Goal: Task Accomplishment & Management: Use online tool/utility

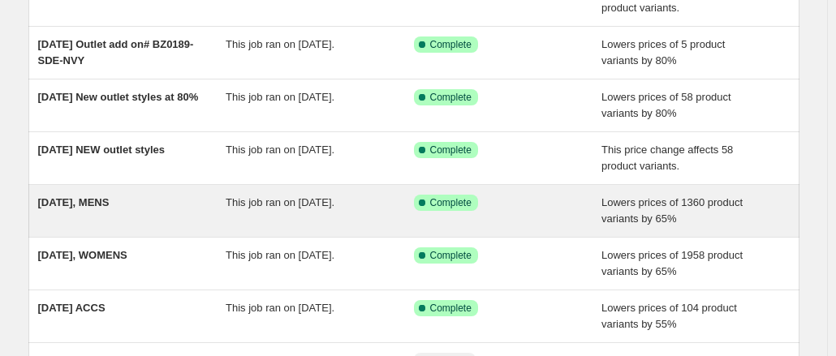
scroll to position [228, 0]
click at [110, 200] on span "[DATE], MENS" at bounding box center [73, 202] width 71 height 12
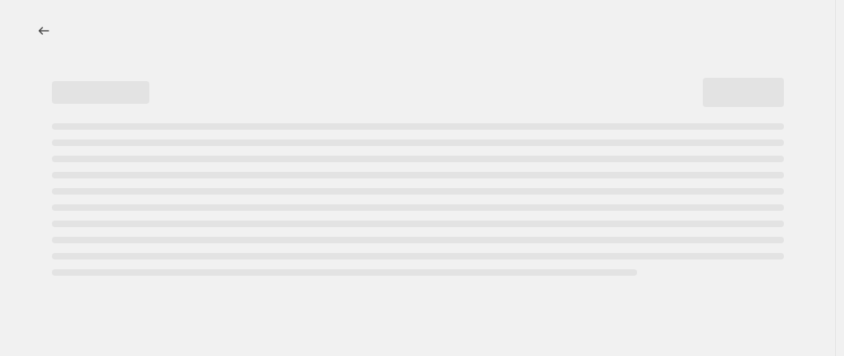
select select "percentage"
select select "tag"
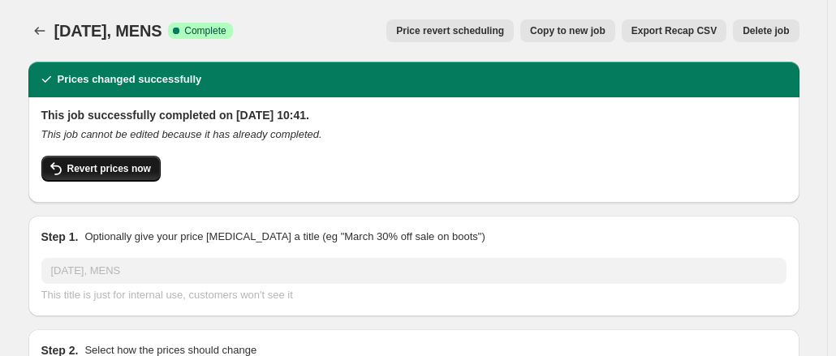
click at [134, 158] on button "Revert prices now" at bounding box center [100, 169] width 119 height 26
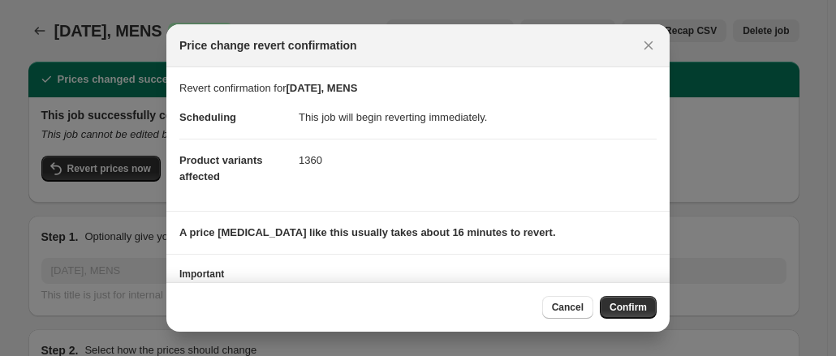
scroll to position [92, 0]
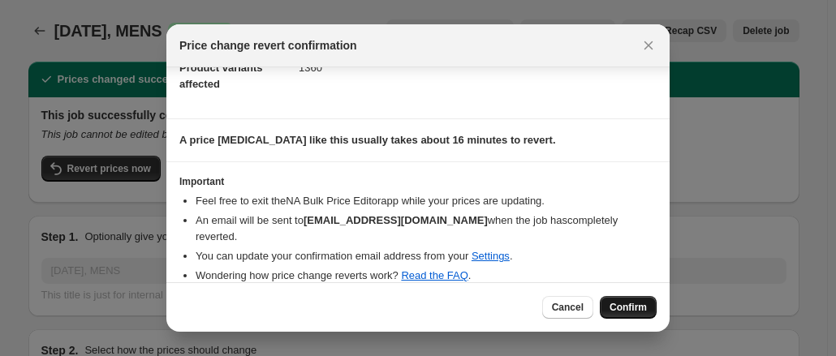
click at [621, 304] on span "Confirm" at bounding box center [627, 307] width 37 height 13
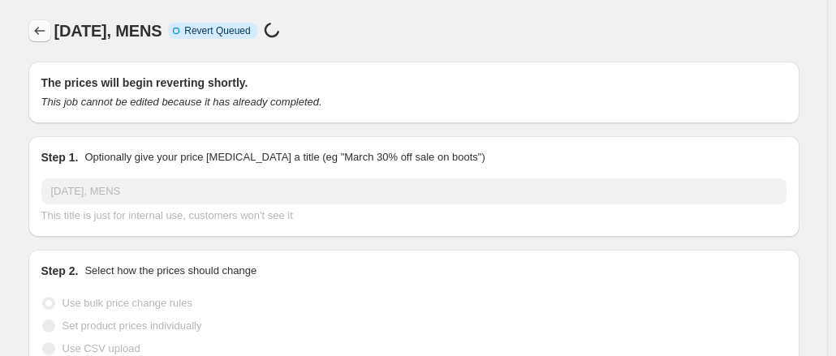
click at [45, 36] on icon "Price change jobs" at bounding box center [40, 31] width 16 height 16
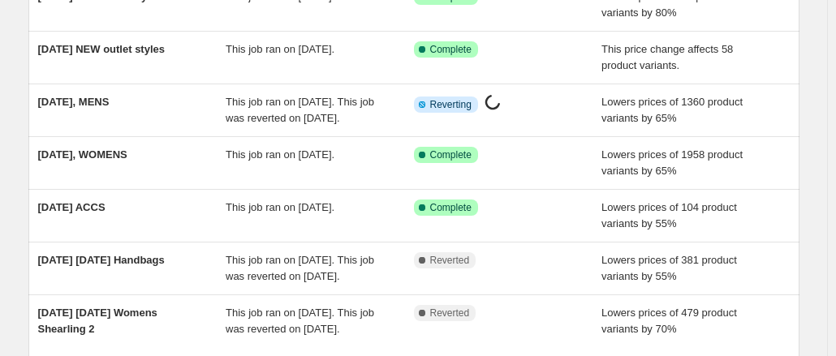
scroll to position [339, 0]
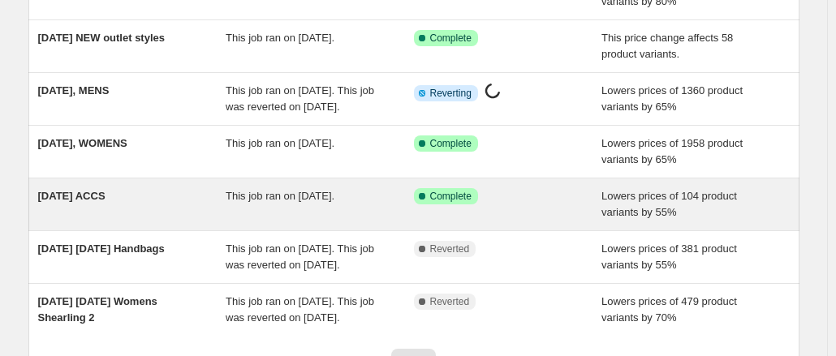
click at [79, 218] on div "[DATE] ACCS" at bounding box center [132, 204] width 188 height 32
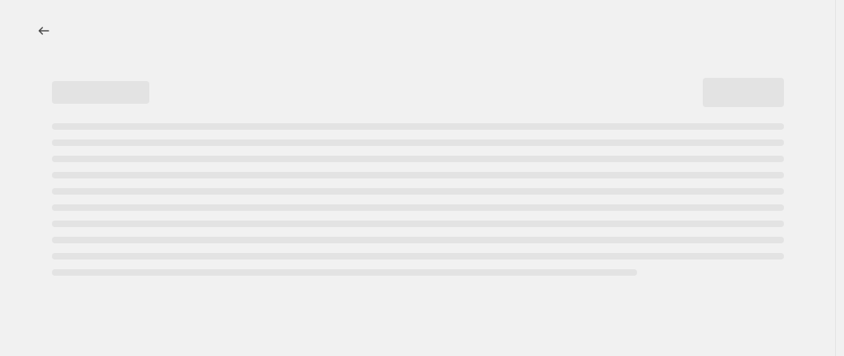
select select "percentage"
select select "collection"
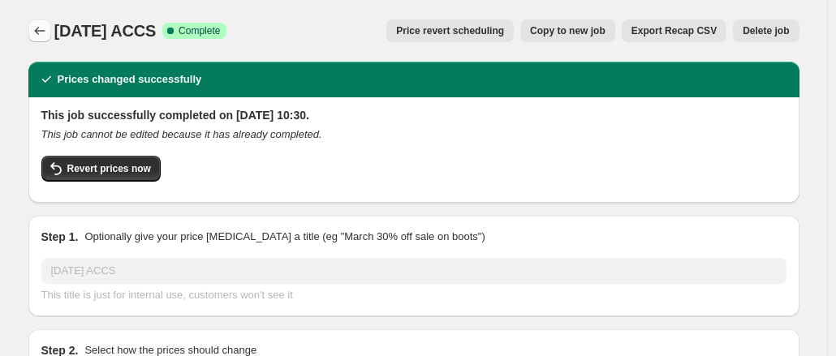
click at [48, 28] on icon "Price change jobs" at bounding box center [40, 31] width 16 height 16
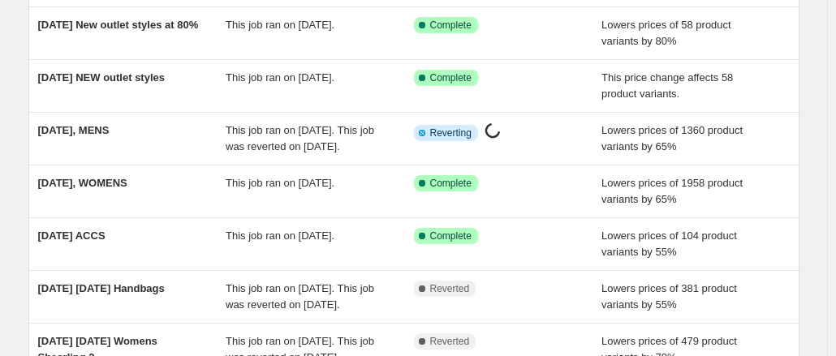
scroll to position [300, 0]
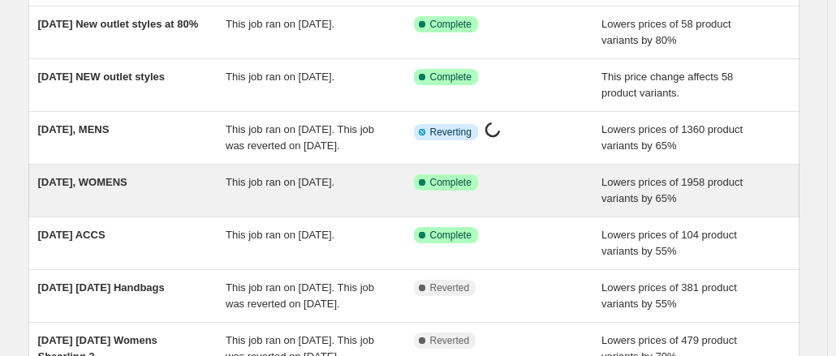
click at [78, 204] on div "[DATE], WOMENS" at bounding box center [132, 190] width 188 height 32
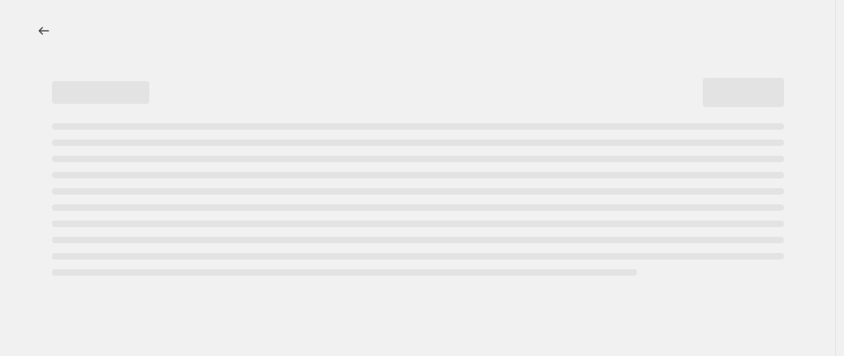
select select "percentage"
select select "tag"
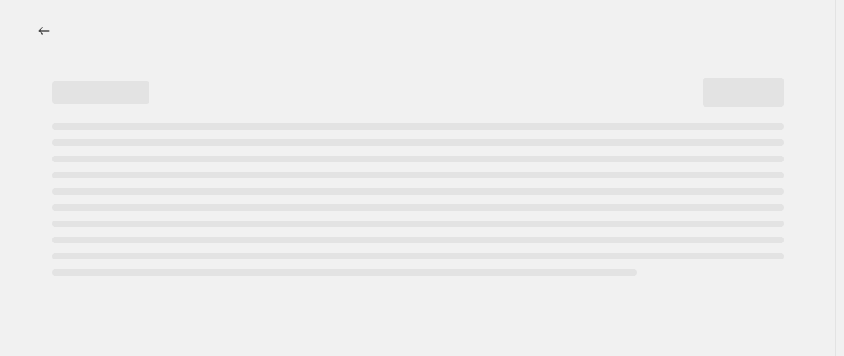
select select "tag"
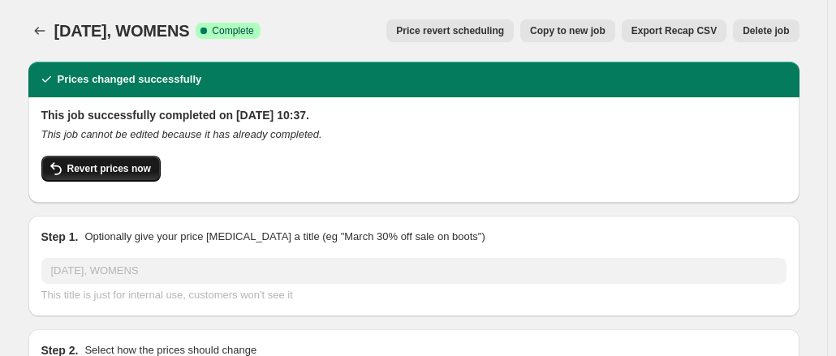
click at [141, 159] on button "Revert prices now" at bounding box center [100, 169] width 119 height 26
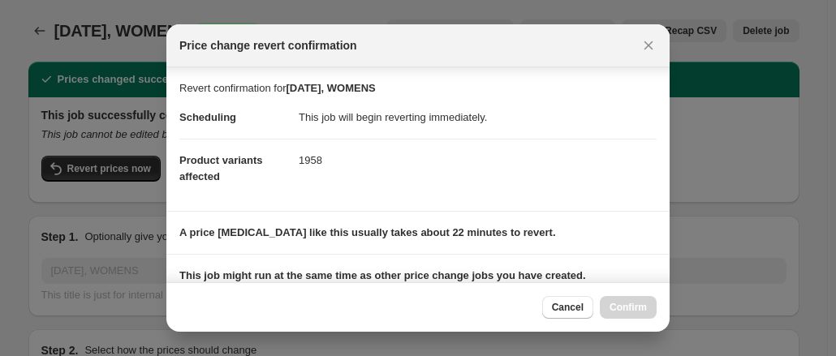
scroll to position [242, 0]
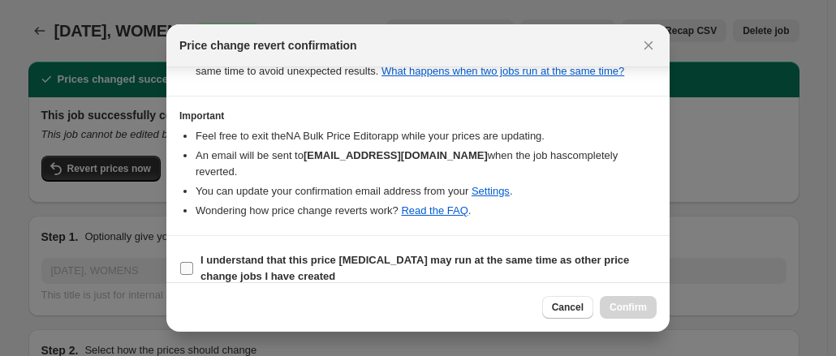
click at [507, 254] on b "I understand that this price change job may run at the same time as other price…" at bounding box center [414, 268] width 428 height 28
click at [193, 262] on input "I understand that this price change job may run at the same time as other price…" at bounding box center [186, 268] width 13 height 13
checkbox input "true"
click at [634, 303] on span "Confirm" at bounding box center [627, 307] width 37 height 13
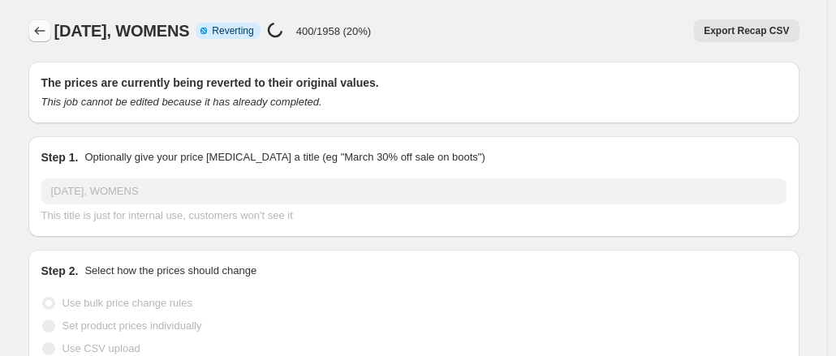
click at [44, 29] on icon "Price change jobs" at bounding box center [40, 31] width 16 height 16
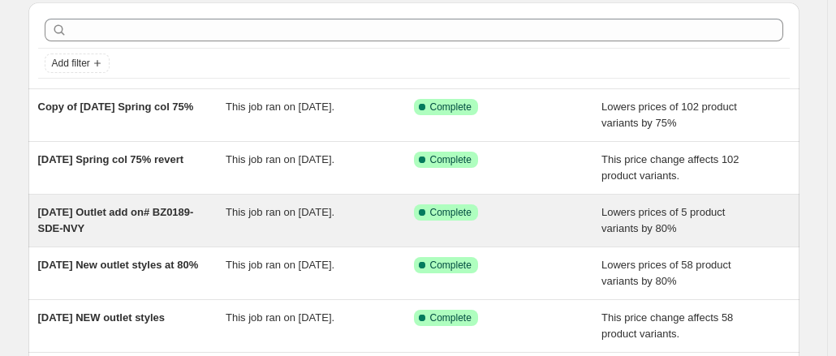
scroll to position [81, 0]
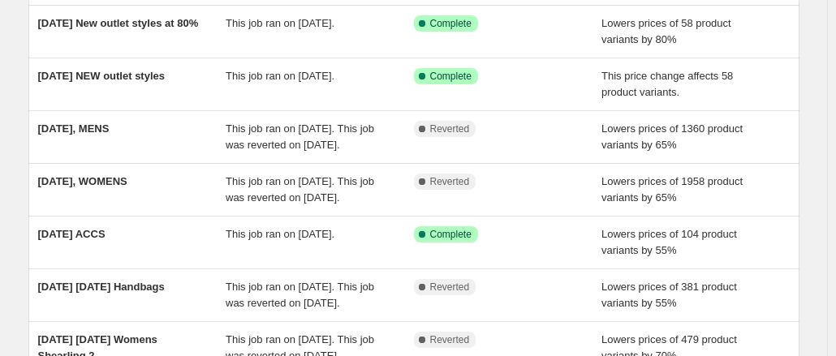
scroll to position [325, 0]
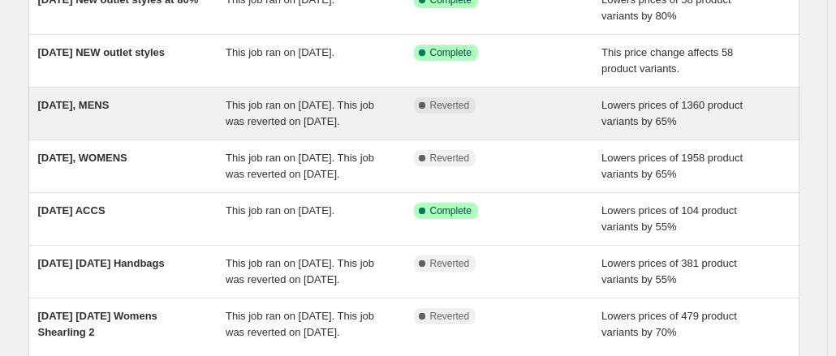
click at [110, 106] on span "[DATE], MENS" at bounding box center [73, 105] width 71 height 12
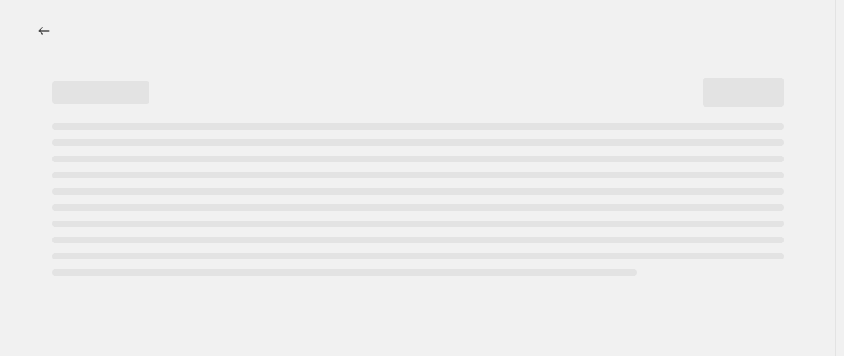
select select "percentage"
select select "tag"
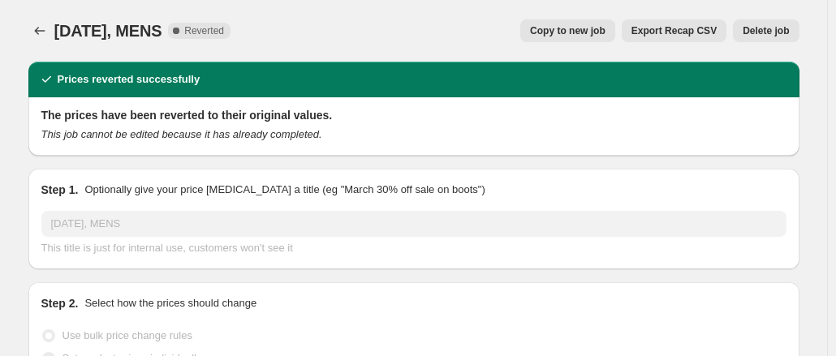
click at [586, 32] on span "Copy to new job" at bounding box center [567, 30] width 75 height 13
select select "percentage"
select select "tag"
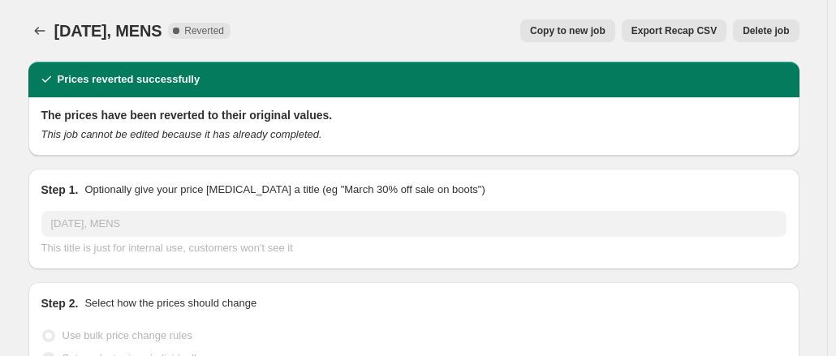
select select "tag"
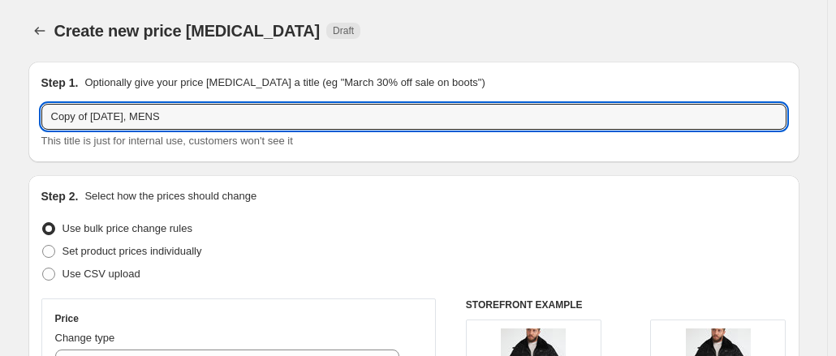
drag, startPoint x: 213, startPoint y: 113, endPoint x: -32, endPoint y: 111, distance: 245.0
click at [0, 111] on html "Home Settings Plans Skip to content Create new price change job. This page is r…" at bounding box center [418, 178] width 836 height 356
click at [110, 123] on input "Mens sale to 70%" at bounding box center [413, 117] width 745 height 26
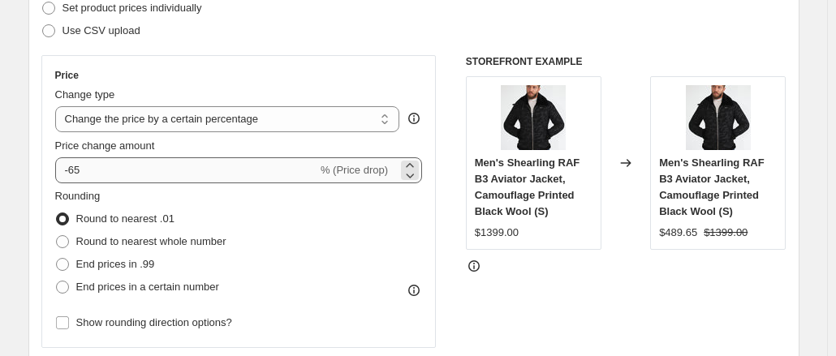
type input "Mens sale change to 70%"
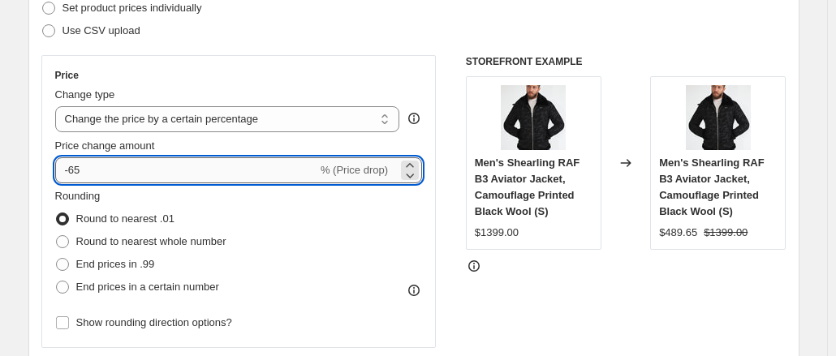
click at [91, 170] on input "-65" at bounding box center [186, 170] width 262 height 26
type input "-6"
type input "-70"
click at [271, 50] on div "Step 2. Select how the prices should change Use bulk price change rules Set pro…" at bounding box center [413, 217] width 745 height 544
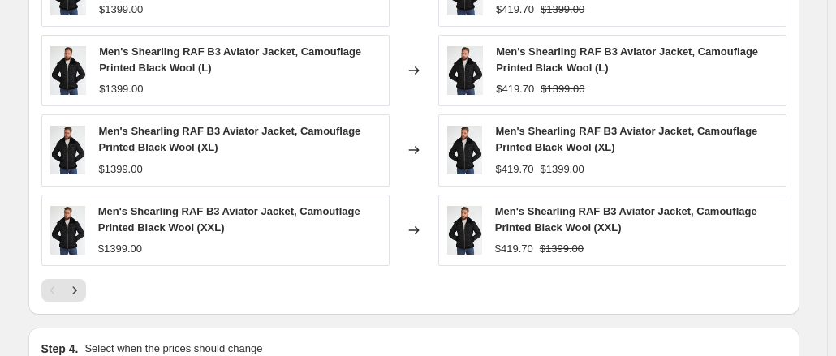
scroll to position [1577, 0]
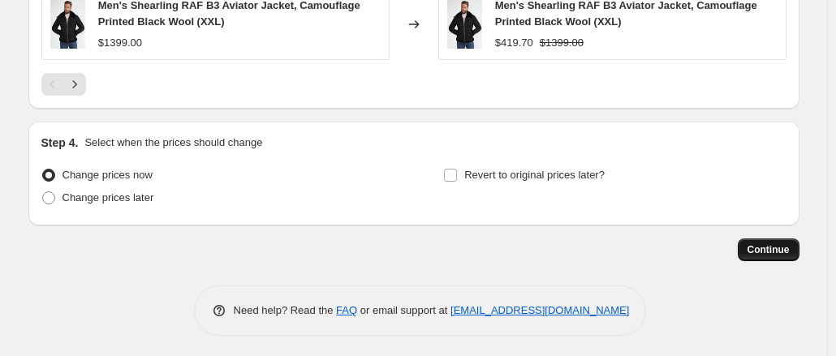
click at [767, 243] on span "Continue" at bounding box center [768, 249] width 42 height 13
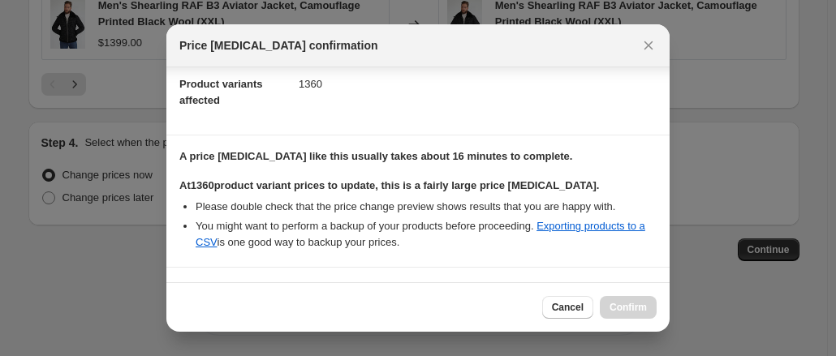
scroll to position [414, 0]
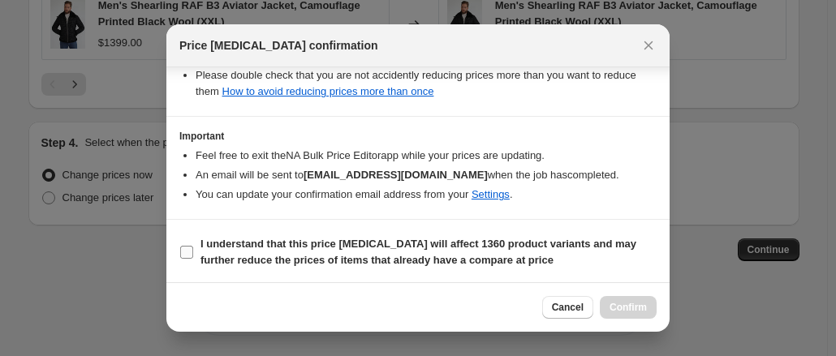
click at [435, 247] on b "I understand that this price change job will affect 1360 product variants and m…" at bounding box center [418, 252] width 436 height 28
click at [193, 247] on input "I understand that this price change job will affect 1360 product variants and m…" at bounding box center [186, 252] width 13 height 13
checkbox input "true"
click at [622, 306] on span "Confirm" at bounding box center [627, 307] width 37 height 13
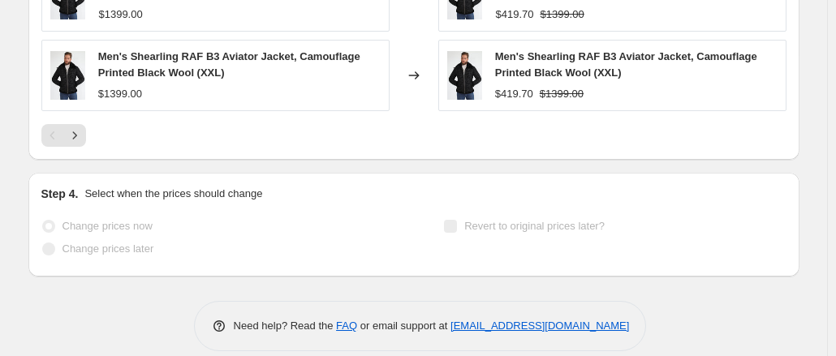
scroll to position [1616, 0]
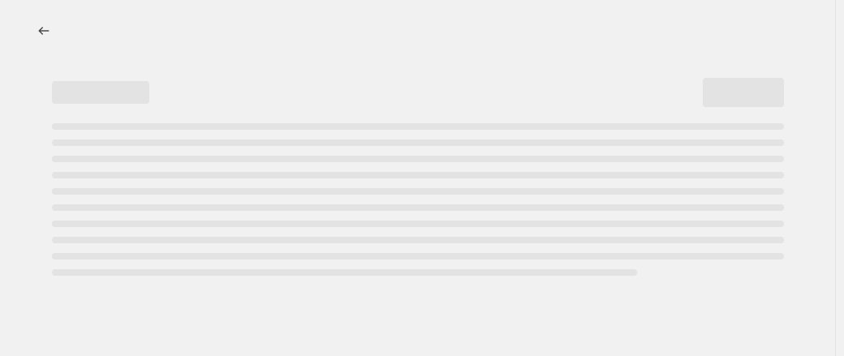
select select "percentage"
select select "tag"
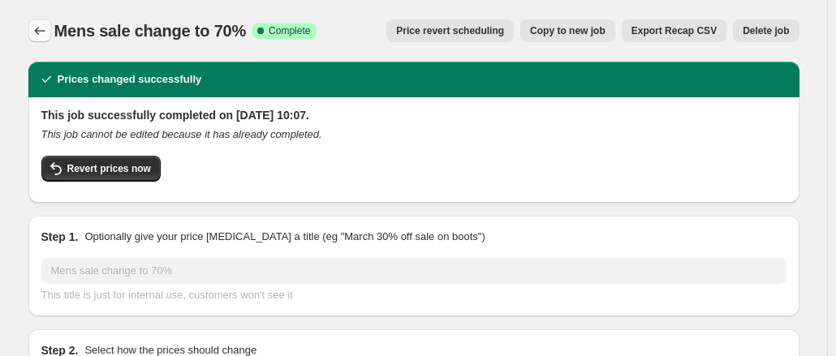
click at [41, 36] on icon "Price change jobs" at bounding box center [40, 31] width 16 height 16
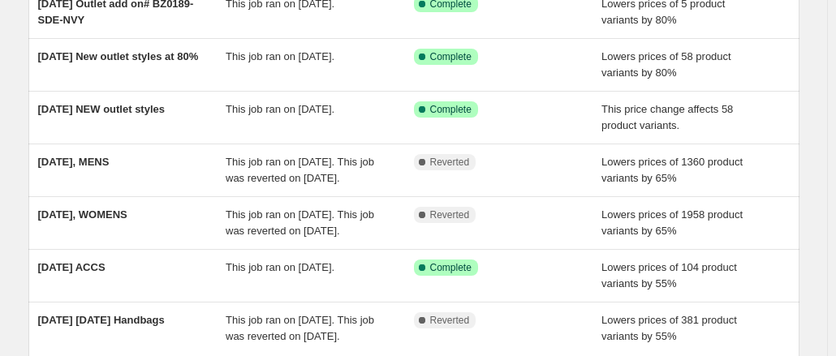
scroll to position [325, 0]
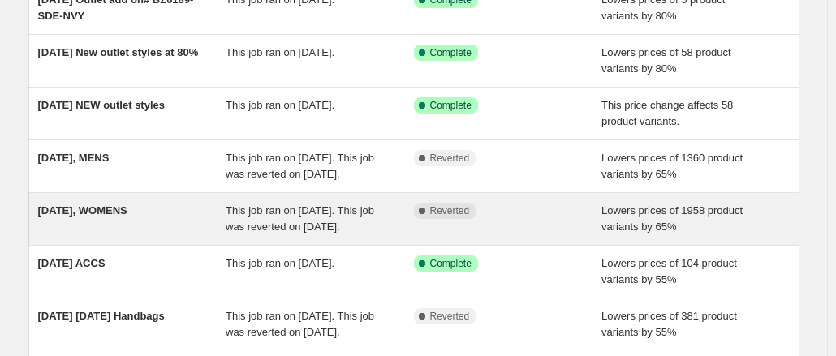
click at [112, 217] on span "[DATE], WOMENS" at bounding box center [82, 210] width 89 height 12
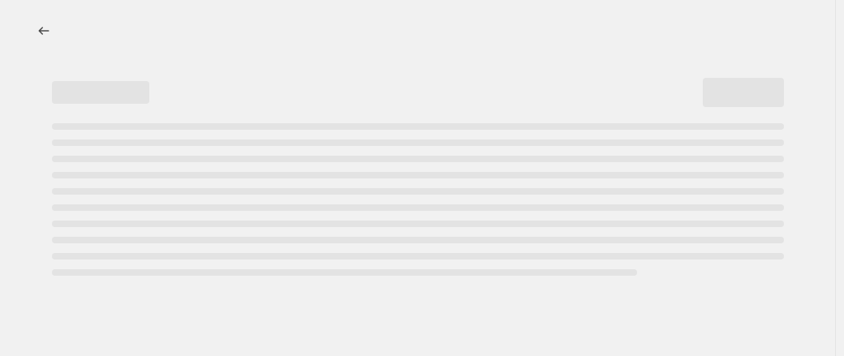
select select "percentage"
select select "tag"
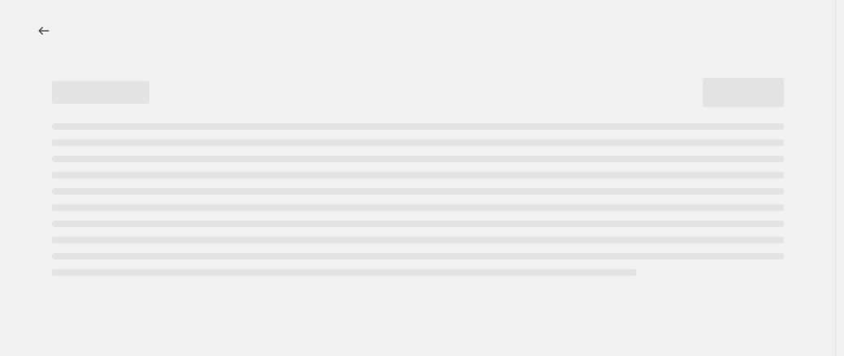
select select "tag"
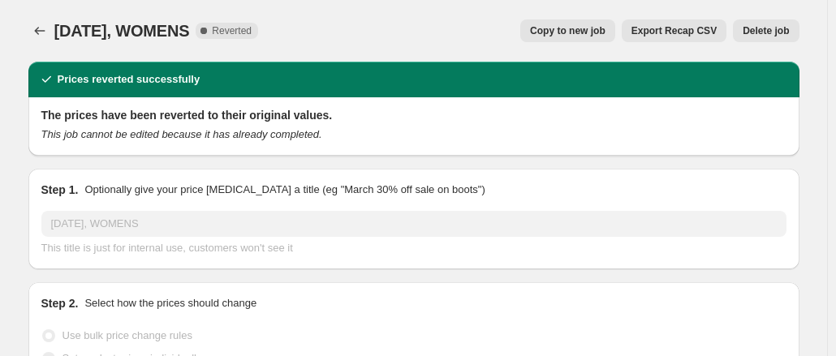
click at [582, 38] on button "Copy to new job" at bounding box center [567, 30] width 95 height 23
select select "percentage"
select select "tag"
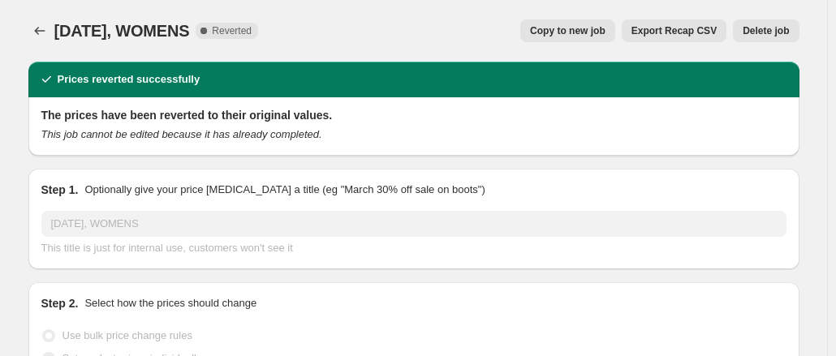
select select "tag"
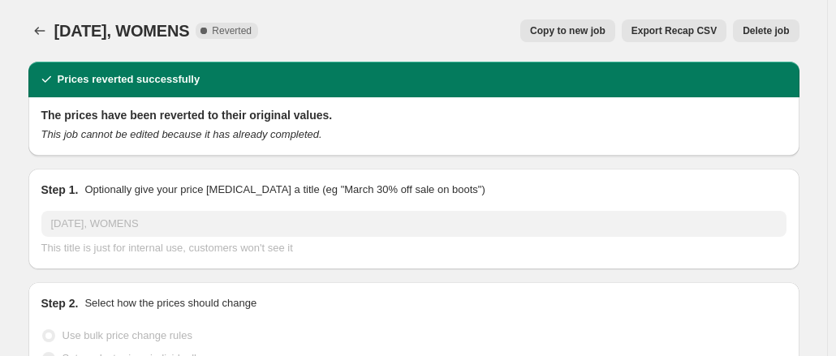
select select "tag"
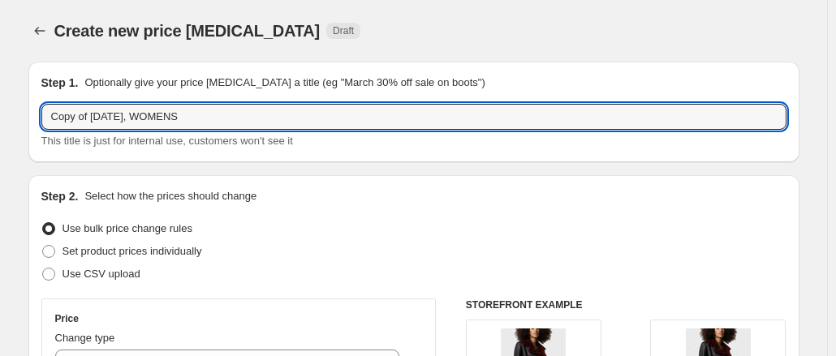
drag, startPoint x: 217, startPoint y: 105, endPoint x: -19, endPoint y: 118, distance: 237.2
click at [0, 118] on html "Home Settings Plans Skip to content Create new price change job. This page is r…" at bounding box center [418, 178] width 836 height 356
type input "E"
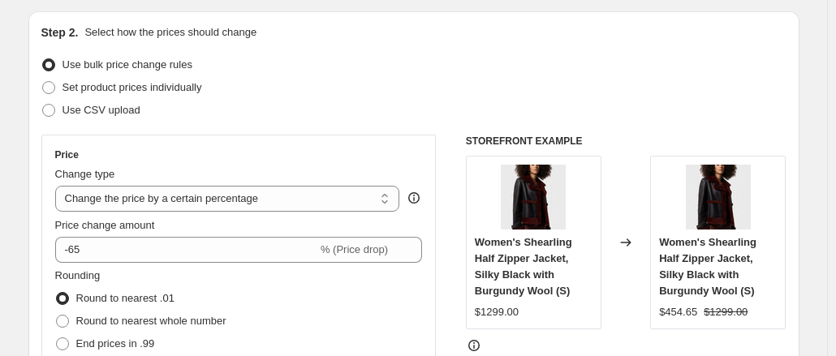
scroll to position [243, 0]
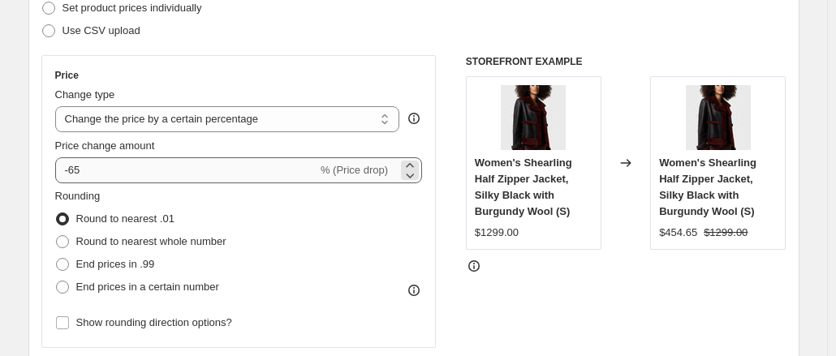
type input "Womens up to 70%"
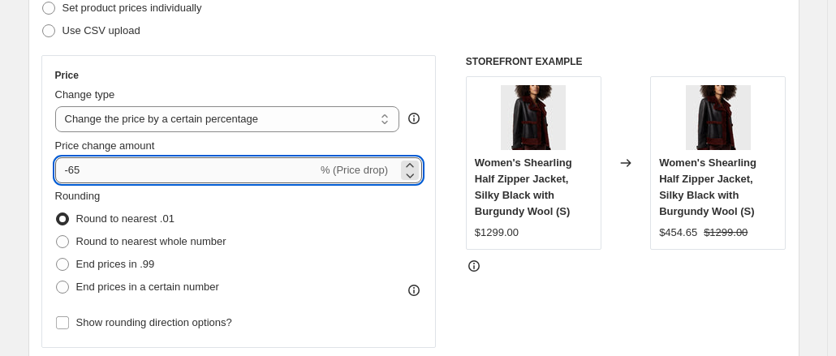
click at [90, 165] on input "-65" at bounding box center [186, 170] width 262 height 26
type input "-6"
type input "-70"
click at [177, 78] on div "Price" at bounding box center [239, 75] width 368 height 13
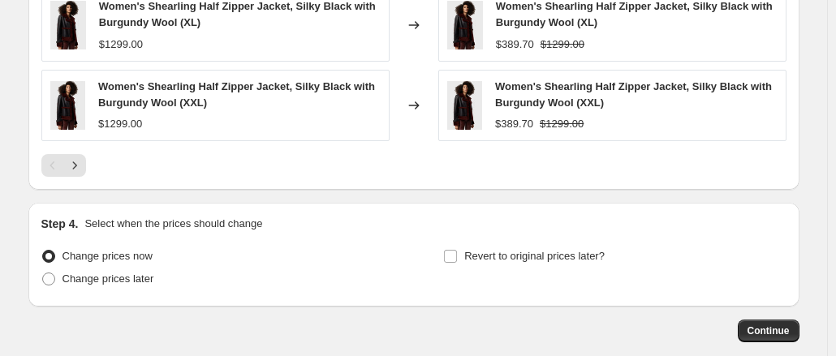
scroll to position [1756, 0]
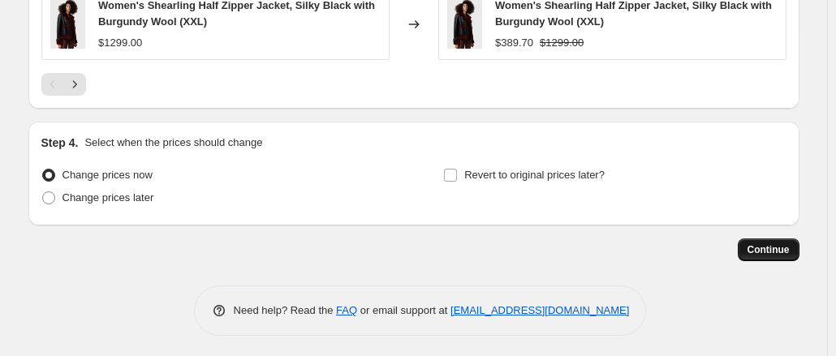
click at [774, 247] on span "Continue" at bounding box center [768, 249] width 42 height 13
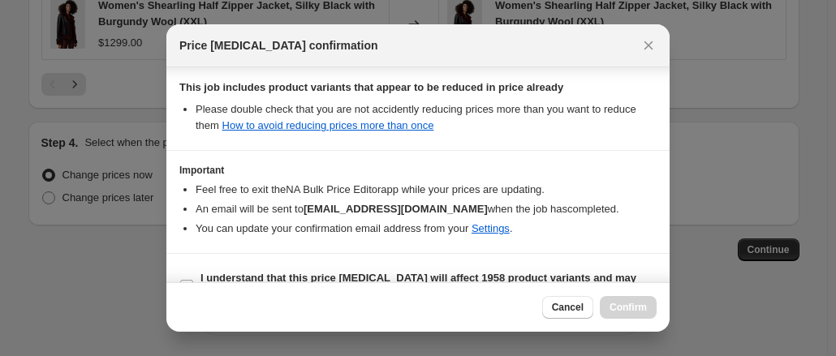
scroll to position [414, 0]
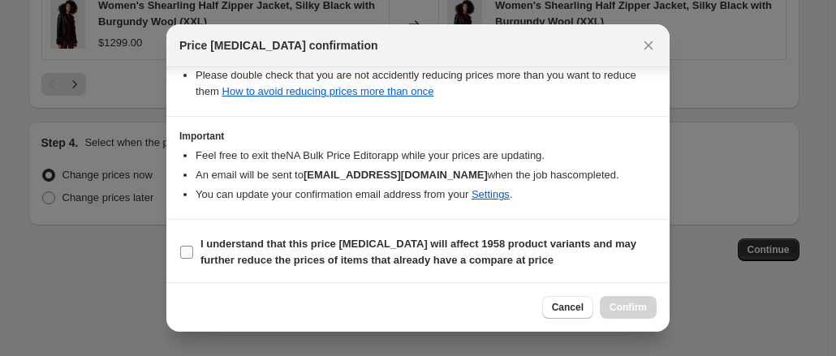
click at [429, 249] on span "I understand that this price change job will affect 1958 product variants and m…" at bounding box center [428, 252] width 456 height 32
click at [193, 249] on input "I understand that this price change job will affect 1958 product variants and m…" at bounding box center [186, 252] width 13 height 13
checkbox input "true"
click at [604, 303] on button "Confirm" at bounding box center [628, 307] width 57 height 23
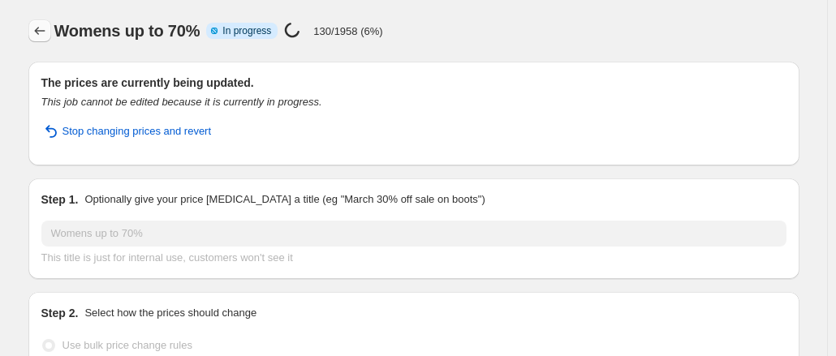
click at [48, 33] on icon "Price change jobs" at bounding box center [40, 31] width 16 height 16
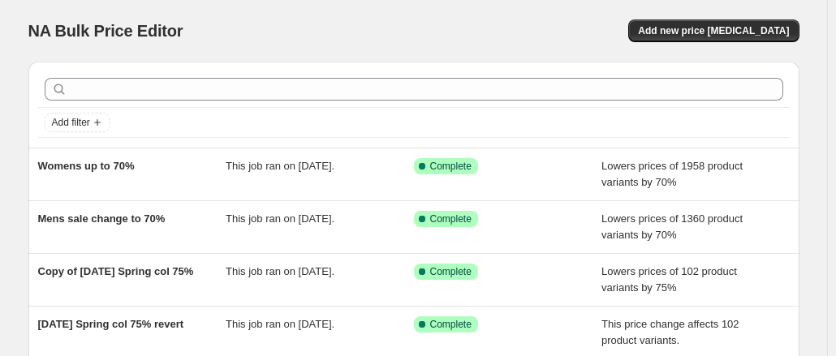
scroll to position [81, 0]
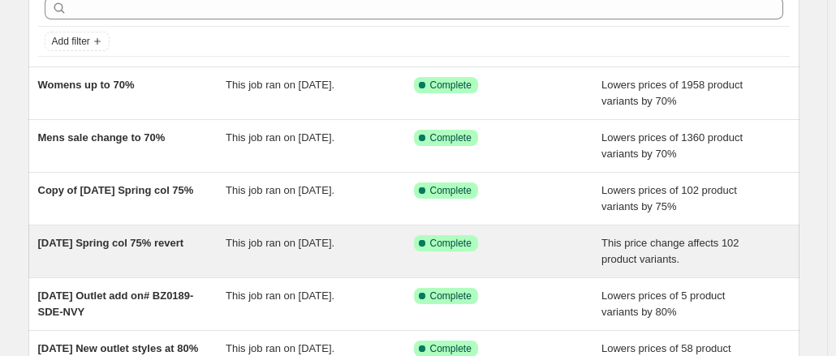
click at [121, 240] on span "[DATE] Spring col 75% revert" at bounding box center [111, 243] width 146 height 12
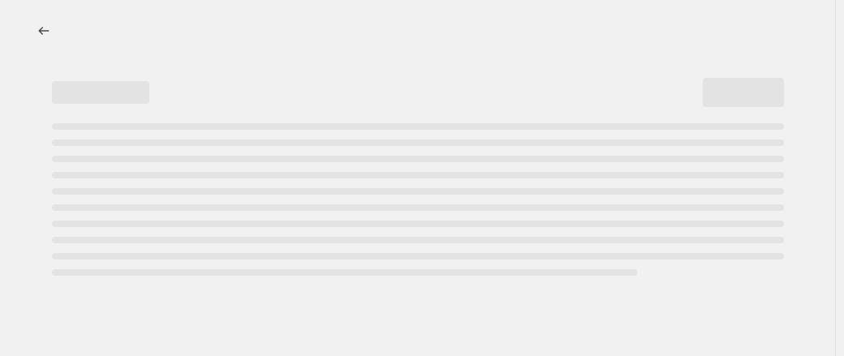
select select "ecap"
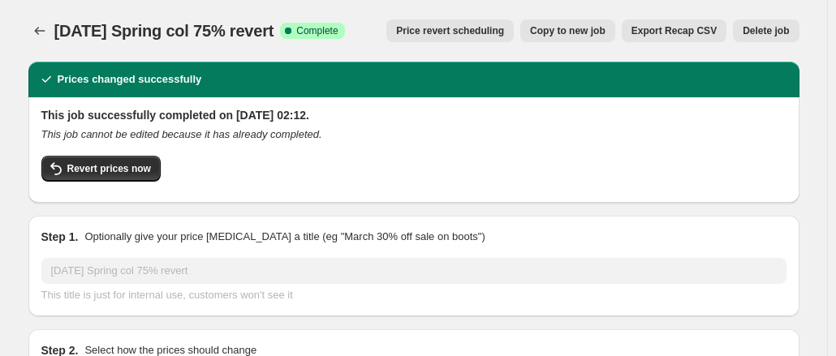
click at [591, 35] on span "Copy to new job" at bounding box center [567, 30] width 75 height 13
select select "ecap"
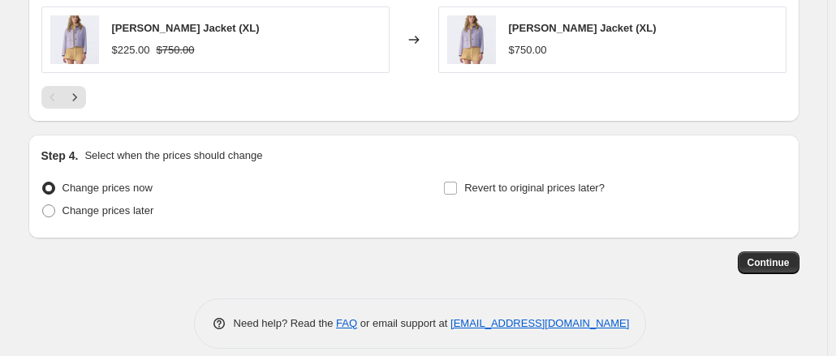
scroll to position [1130, 0]
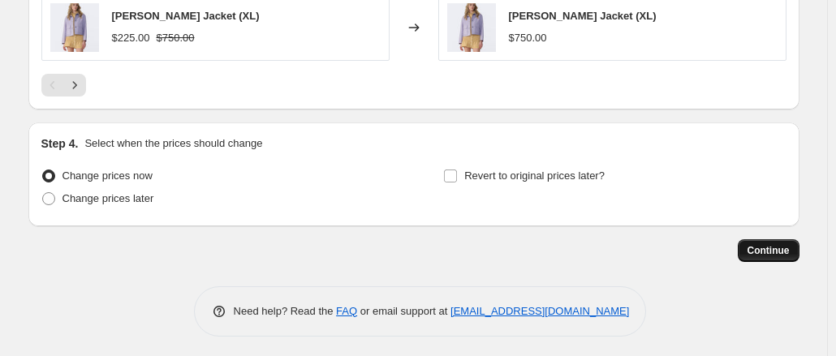
click at [745, 251] on button "Continue" at bounding box center [768, 250] width 62 height 23
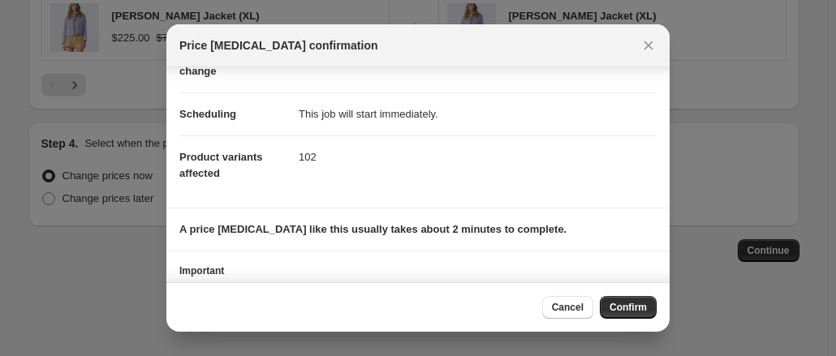
scroll to position [175, 0]
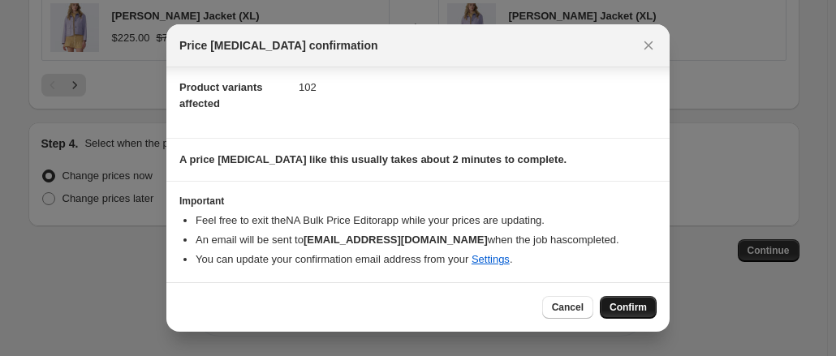
click at [646, 309] on span "Confirm" at bounding box center [627, 307] width 37 height 13
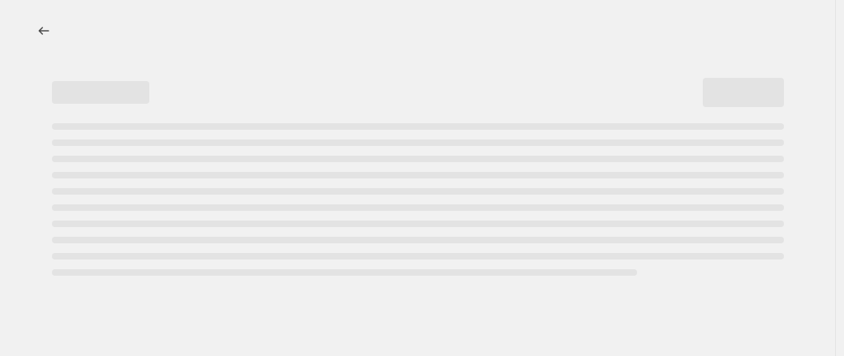
select select "ecap"
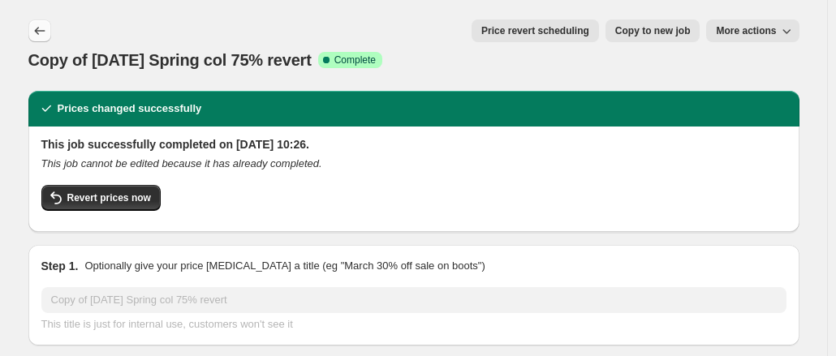
click at [44, 25] on icon "Price change jobs" at bounding box center [40, 31] width 16 height 16
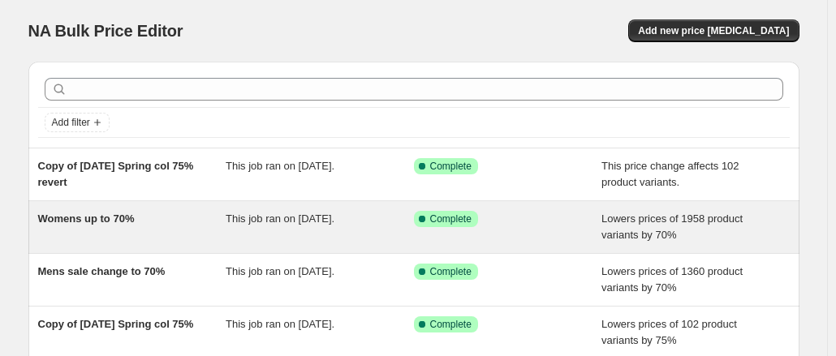
scroll to position [81, 0]
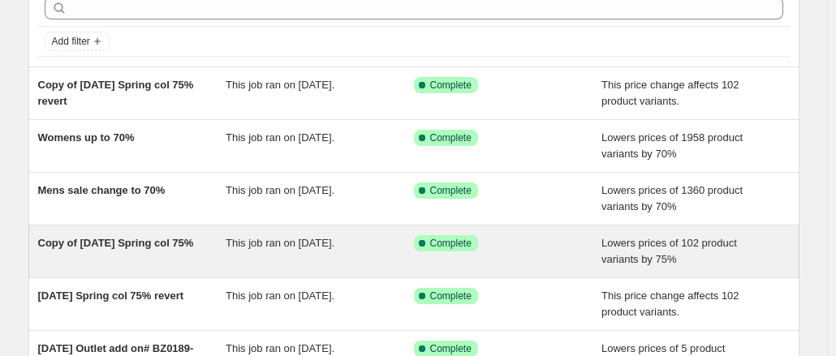
click at [149, 244] on span "Copy of [DATE] Spring col 75%" at bounding box center [116, 243] width 156 height 12
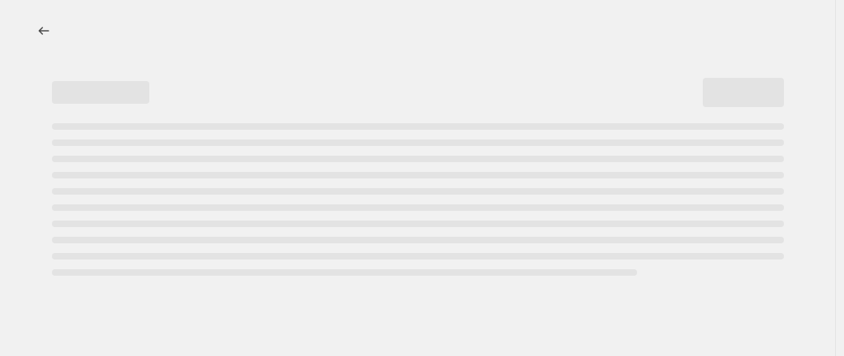
select select "percentage"
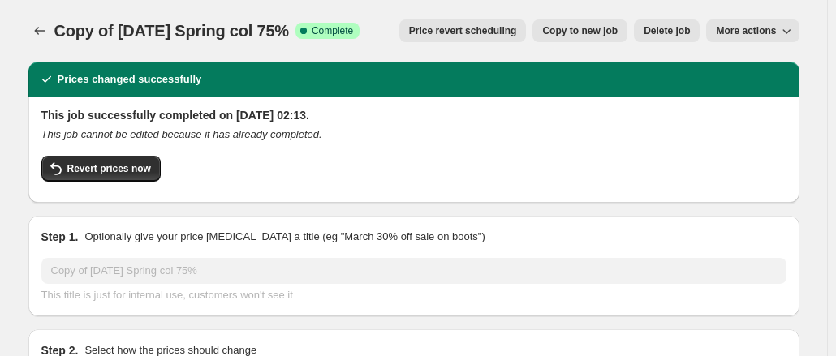
click at [596, 41] on button "Copy to new job" at bounding box center [579, 30] width 95 height 23
select select "percentage"
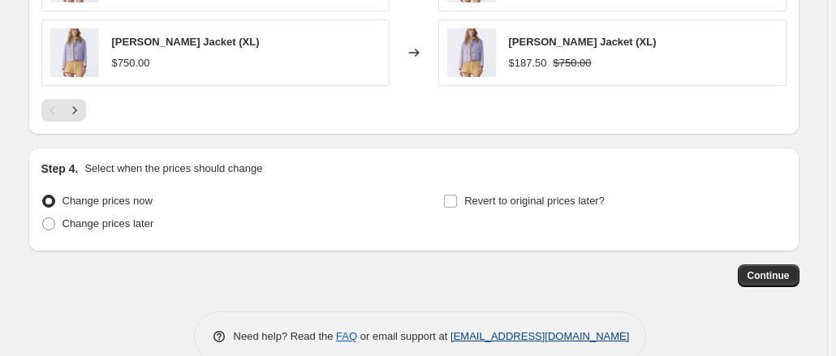
scroll to position [1311, 0]
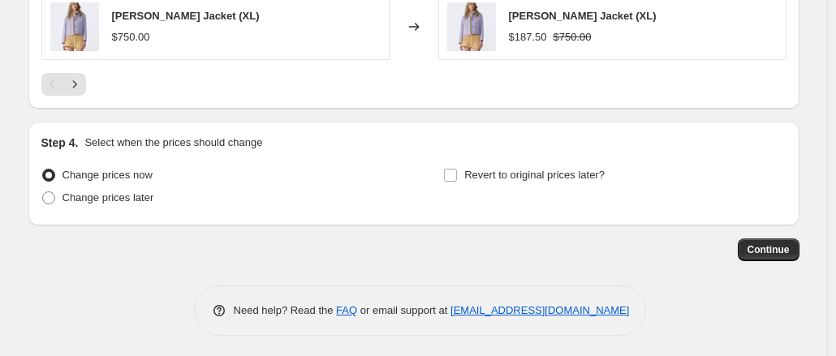
click at [742, 251] on div "Continue" at bounding box center [413, 250] width 771 height 23
click at [774, 247] on span "Continue" at bounding box center [768, 249] width 42 height 13
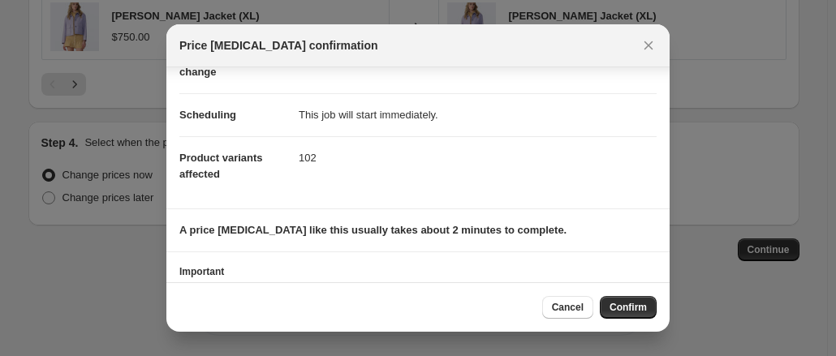
scroll to position [175, 0]
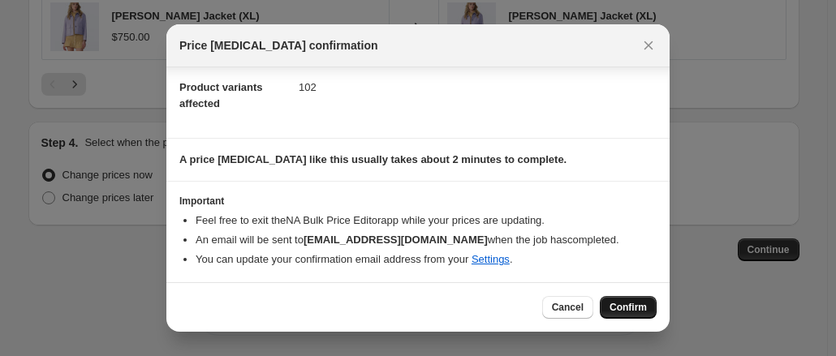
click at [632, 318] on button "Confirm" at bounding box center [628, 307] width 57 height 23
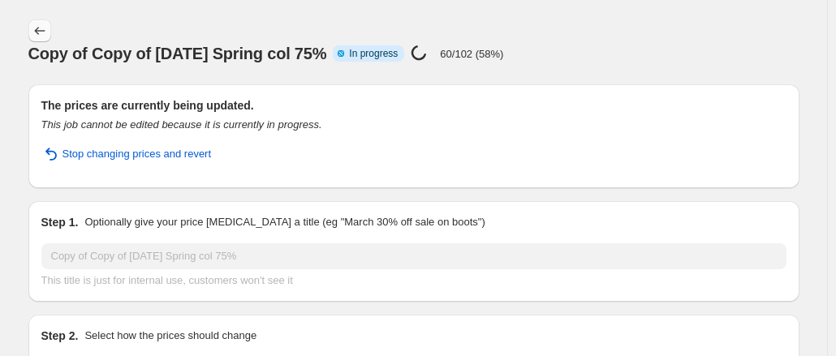
click at [47, 26] on icon "Price change jobs" at bounding box center [40, 31] width 16 height 16
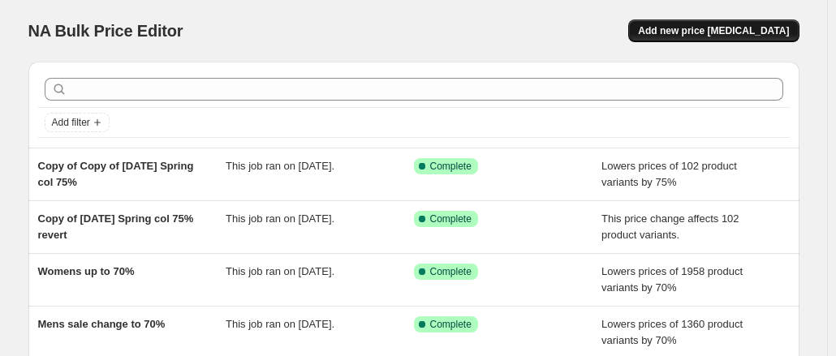
click at [742, 35] on span "Add new price [MEDICAL_DATA]" at bounding box center [713, 30] width 151 height 13
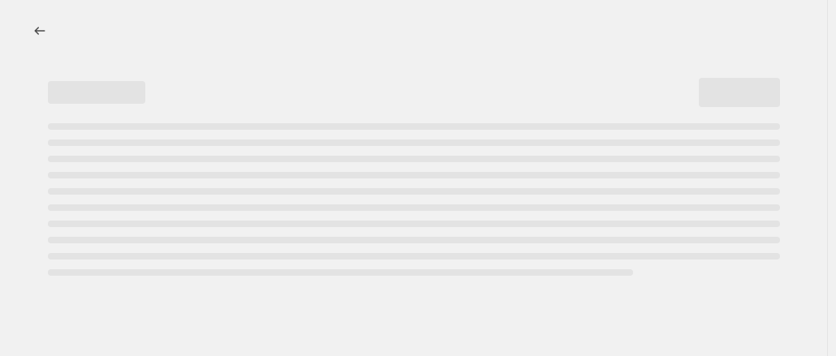
select select "percentage"
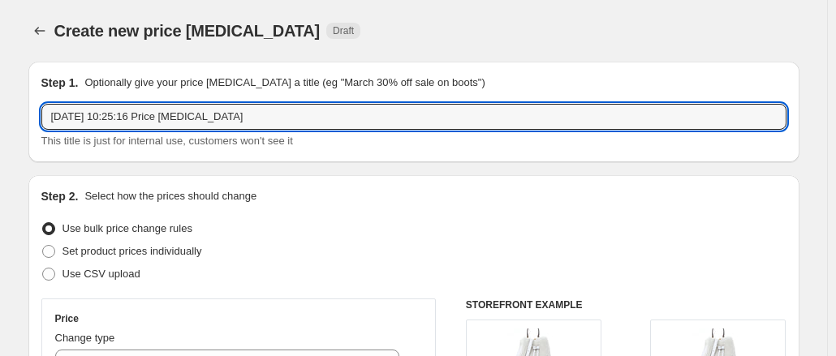
drag, startPoint x: 310, startPoint y: 110, endPoint x: -148, endPoint y: 114, distance: 457.6
click at [0, 114] on html "Home Settings Plans Skip to content Create new price change job. This page is r…" at bounding box center [418, 178] width 836 height 356
click at [54, 117] on input "75% off revert to fix" at bounding box center [413, 117] width 745 height 26
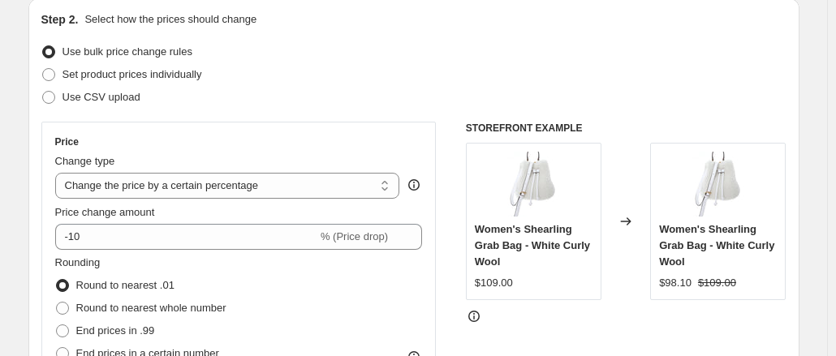
scroll to position [162, 0]
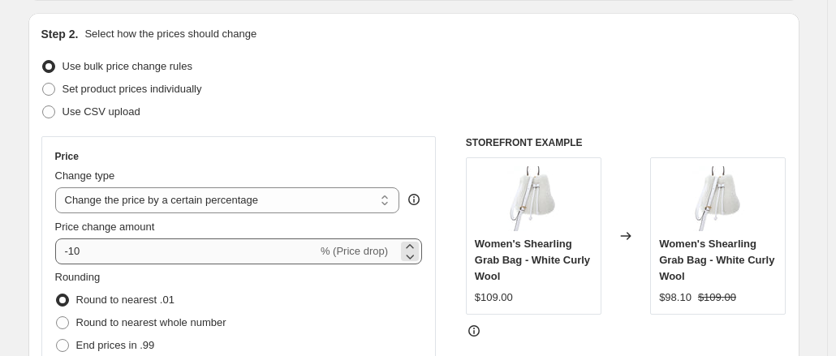
type input "Spring col 75% off revert to fix"
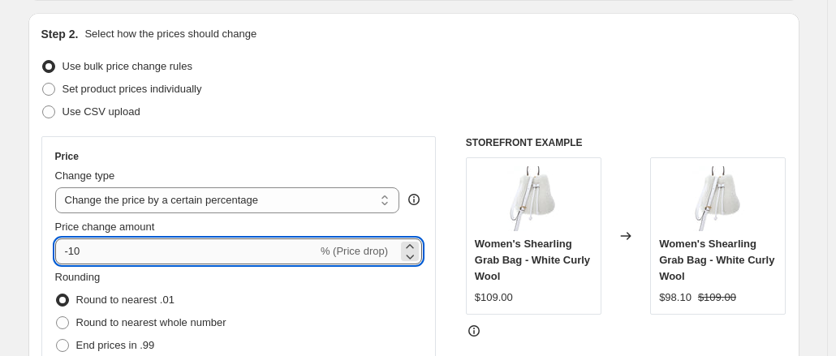
click at [153, 247] on input "-10" at bounding box center [186, 252] width 262 height 26
click at [201, 200] on select "Change the price to a certain amount Change the price by a certain amount Chang…" at bounding box center [227, 200] width 345 height 26
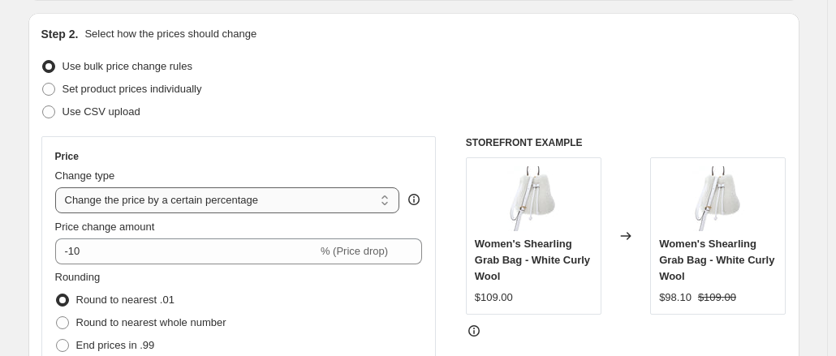
select select "ecap"
click at [58, 187] on select "Change the price to a certain amount Change the price by a certain amount Chang…" at bounding box center [227, 200] width 345 height 26
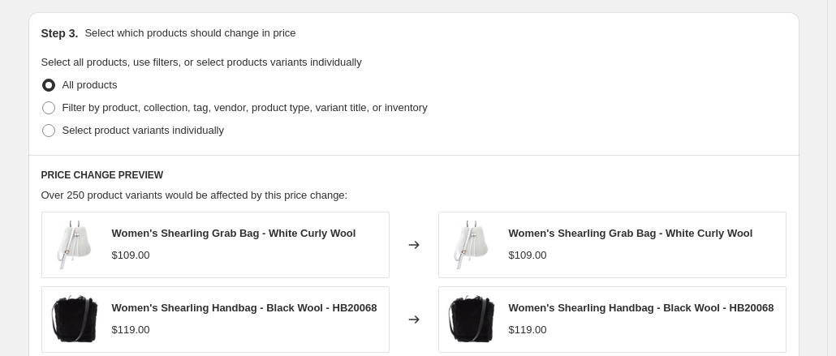
scroll to position [568, 0]
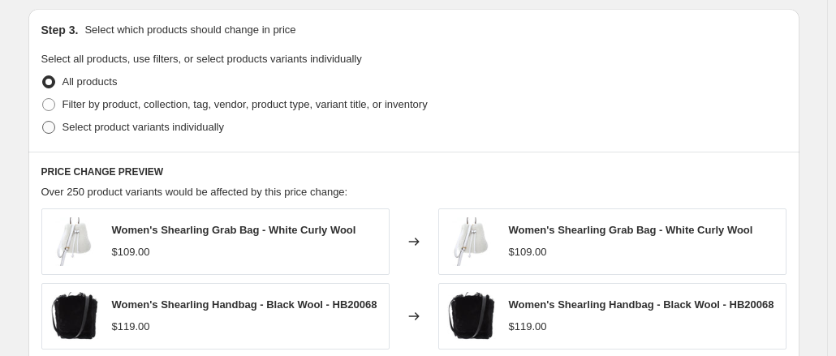
click at [137, 127] on span "Select product variants individually" at bounding box center [142, 127] width 161 height 12
click at [43, 122] on input "Select product variants individually" at bounding box center [42, 121] width 1 height 1
radio input "true"
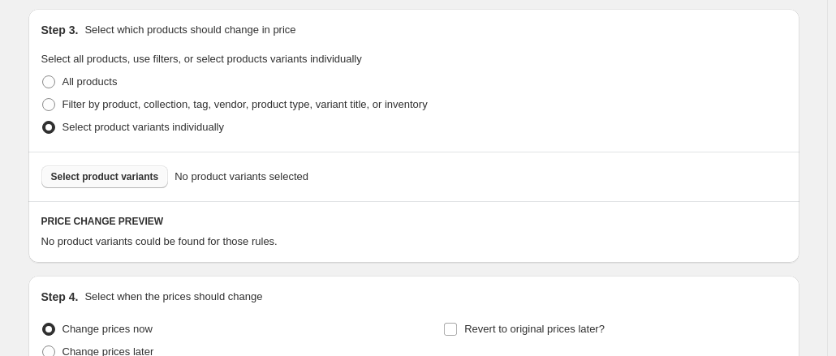
click at [128, 186] on button "Select product variants" at bounding box center [104, 176] width 127 height 23
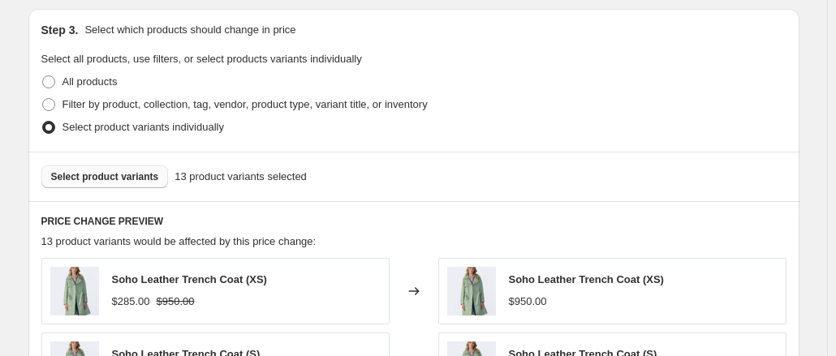
click at [118, 178] on span "Select product variants" at bounding box center [105, 176] width 108 height 13
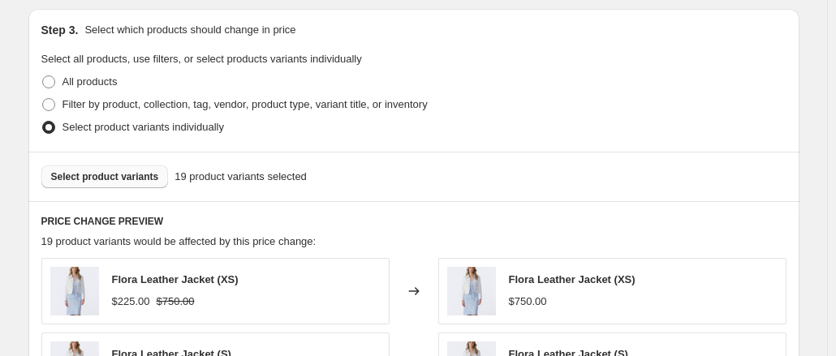
click at [158, 178] on button "Select product variants" at bounding box center [104, 176] width 127 height 23
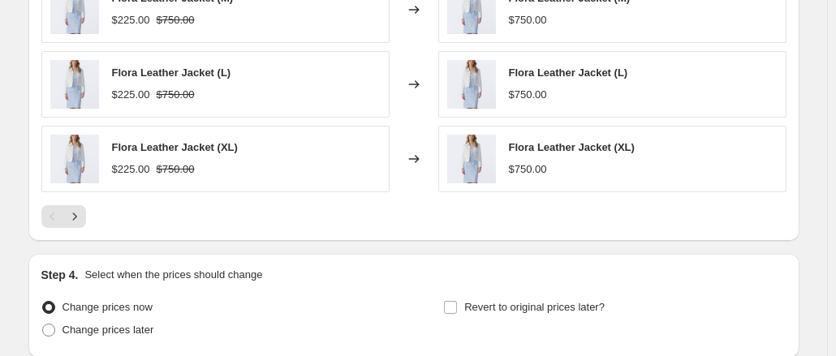
scroll to position [1130, 0]
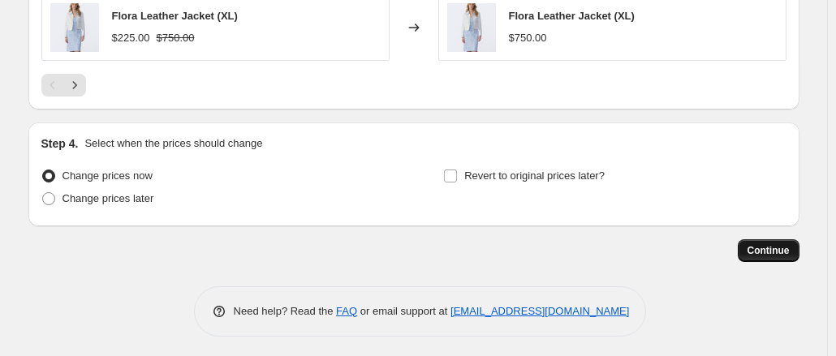
click at [787, 256] on button "Continue" at bounding box center [768, 250] width 62 height 23
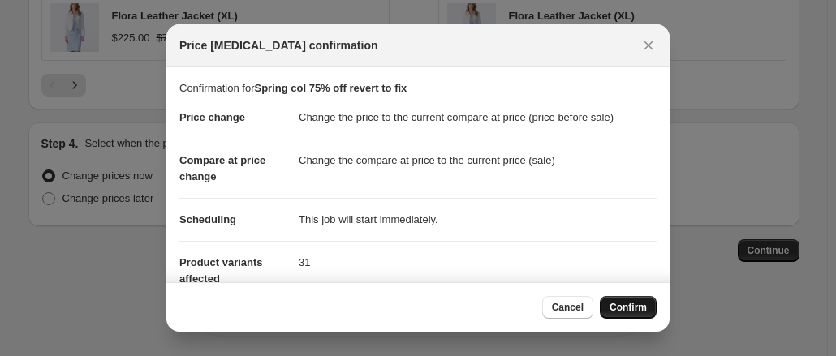
click at [637, 301] on button "Confirm" at bounding box center [628, 307] width 57 height 23
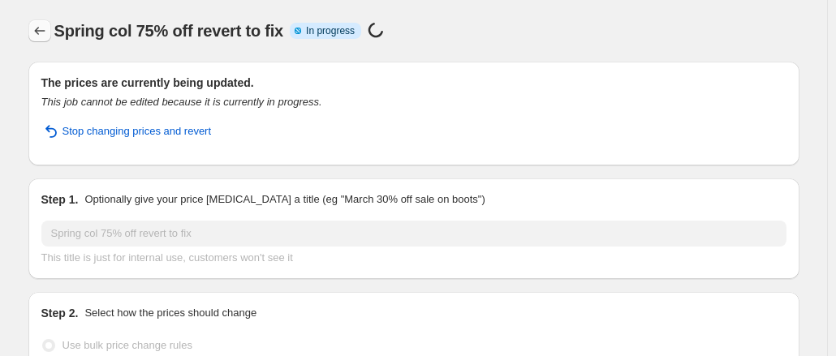
click at [42, 19] on button "Price change jobs" at bounding box center [39, 30] width 23 height 23
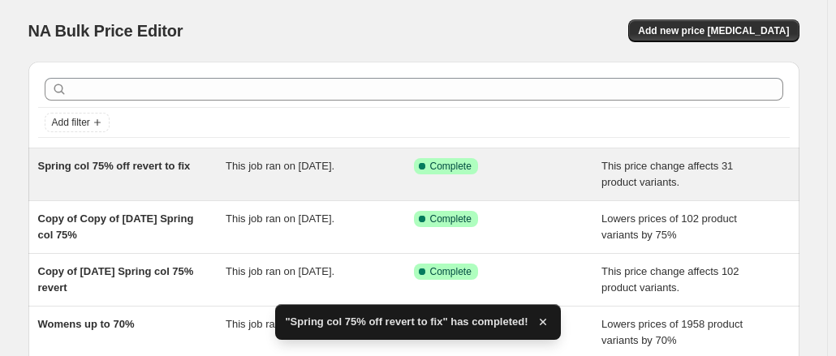
click at [158, 165] on span "Spring col 75% off revert to fix" at bounding box center [114, 166] width 153 height 12
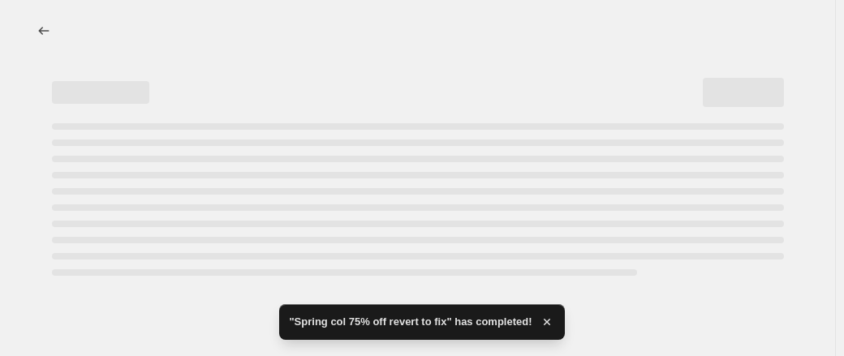
select select "ecap"
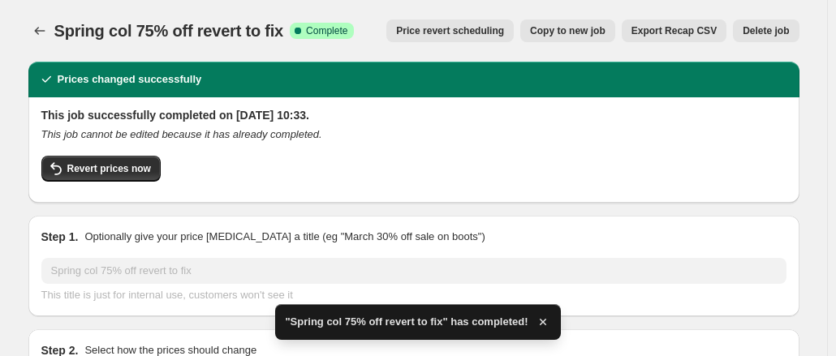
click at [605, 32] on span "Copy to new job" at bounding box center [567, 30] width 75 height 13
select select "ecap"
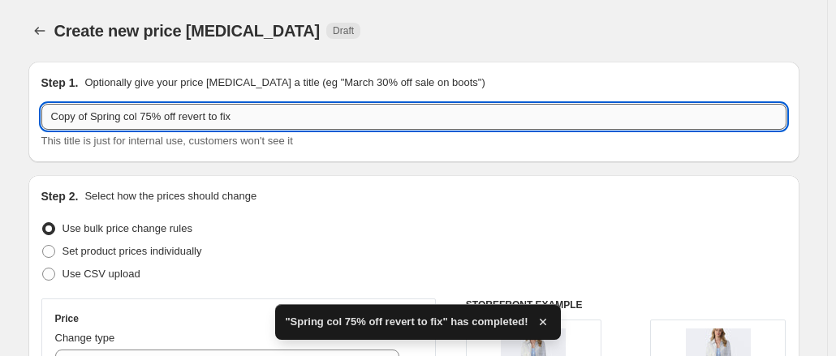
drag, startPoint x: 279, startPoint y: 112, endPoint x: 161, endPoint y: 108, distance: 118.5
click at [161, 108] on input "Copy of Spring col 75% off revert to fix" at bounding box center [413, 117] width 745 height 26
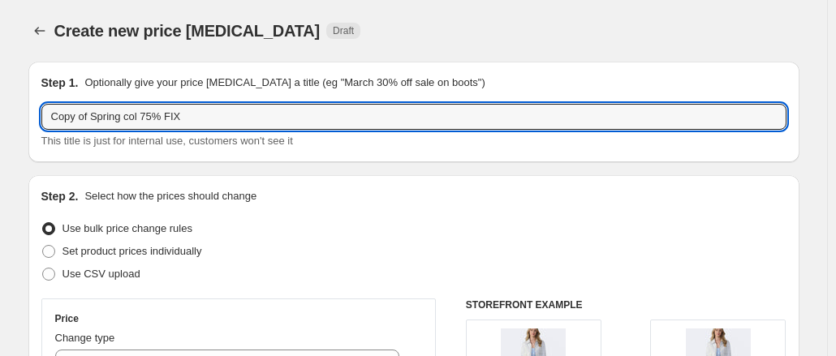
drag, startPoint x: 89, startPoint y: 118, endPoint x: -26, endPoint y: 128, distance: 115.7
click at [0, 128] on html "Home Settings Plans Skip to content Create new price change job. This page is r…" at bounding box center [418, 178] width 836 height 356
click at [210, 125] on input "Spring col 75% FIX" at bounding box center [413, 117] width 745 height 26
drag, startPoint x: 186, startPoint y: 123, endPoint x: 294, endPoint y: 120, distance: 107.9
click at [276, 110] on input "Spring col 75% FIX flora and trench" at bounding box center [413, 117] width 745 height 26
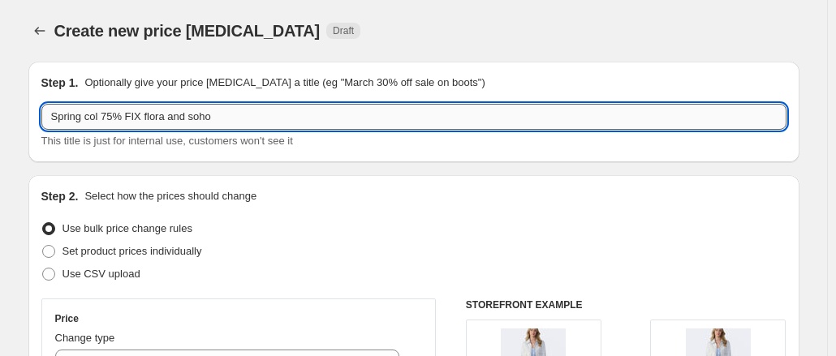
scroll to position [325, 0]
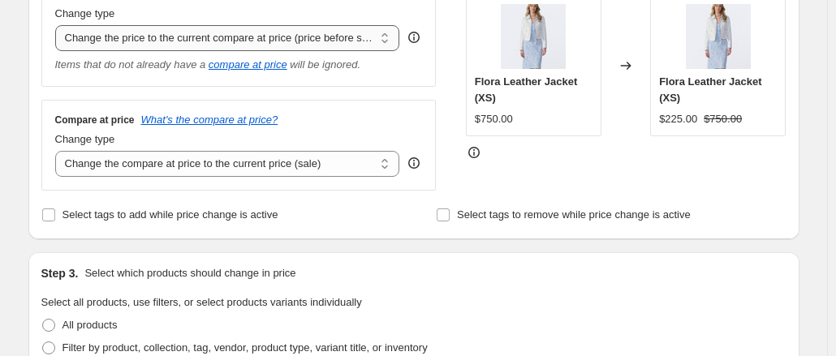
type input "Spring col 75% FIX flora and soho"
click at [181, 48] on select "Change the price to a certain amount Change the price by a certain amount Chang…" at bounding box center [227, 38] width 345 height 26
select select "percentage"
click at [58, 25] on select "Change the price to a certain amount Change the price by a certain amount Chang…" at bounding box center [227, 38] width 345 height 26
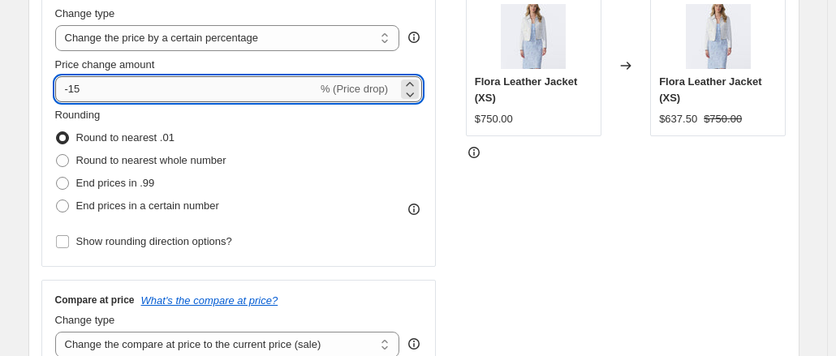
click at [126, 78] on input "-15" at bounding box center [186, 89] width 262 height 26
type input "-1"
type input "-75"
click at [548, 201] on div "STOREFRONT EXAMPLE Flora Leather Jacket (XS) $750.00 Changed to Flora Leather J…" at bounding box center [626, 173] width 320 height 398
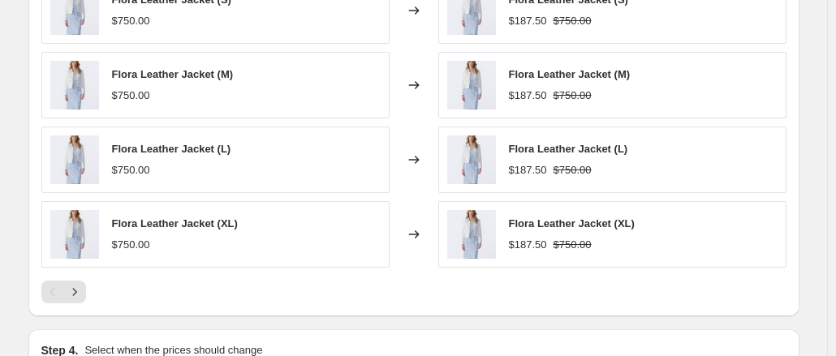
scroll to position [1217, 0]
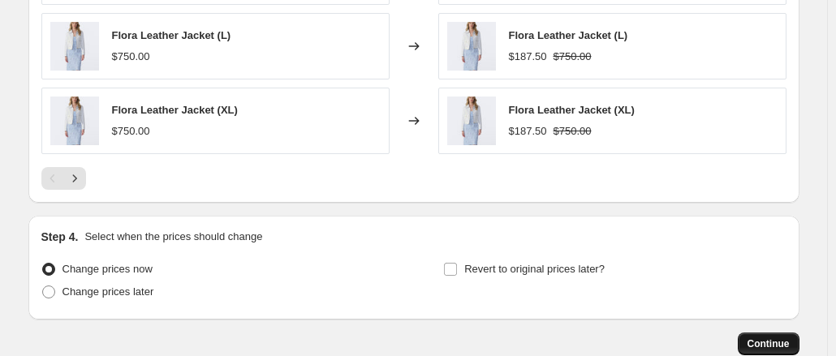
click at [754, 340] on span "Continue" at bounding box center [768, 343] width 42 height 13
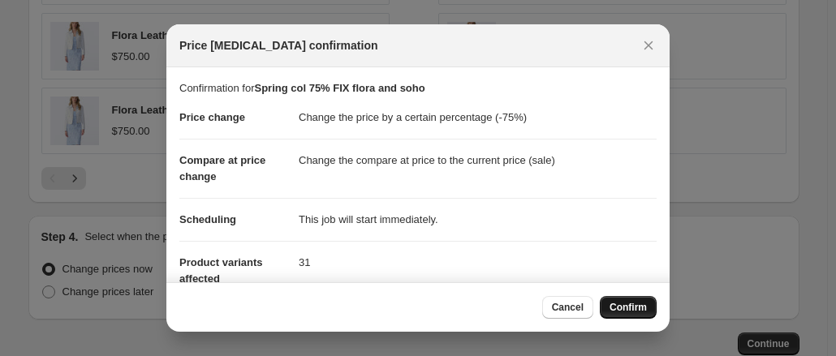
click at [633, 306] on span "Confirm" at bounding box center [627, 307] width 37 height 13
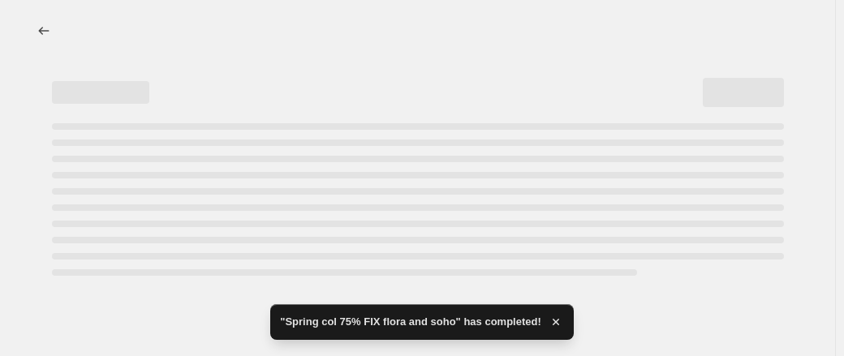
select select "percentage"
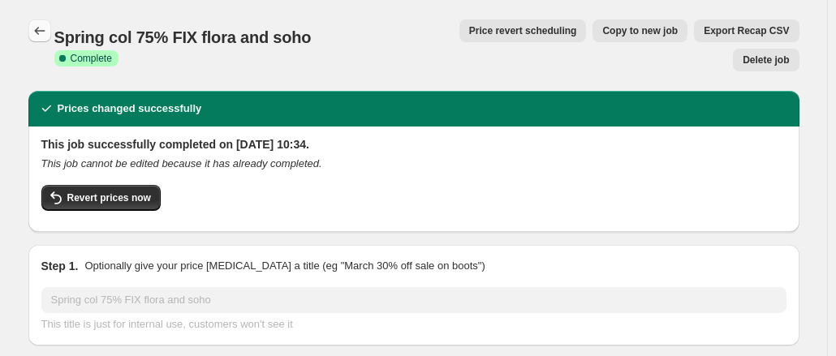
click at [49, 41] on button "Price change jobs" at bounding box center [39, 30] width 23 height 23
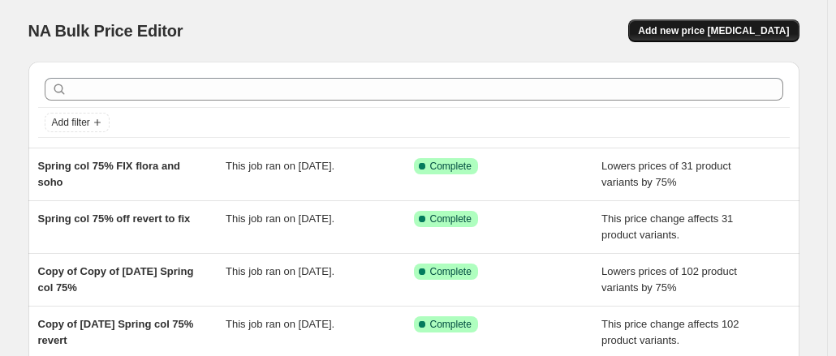
click at [732, 31] on span "Add new price [MEDICAL_DATA]" at bounding box center [713, 30] width 151 height 13
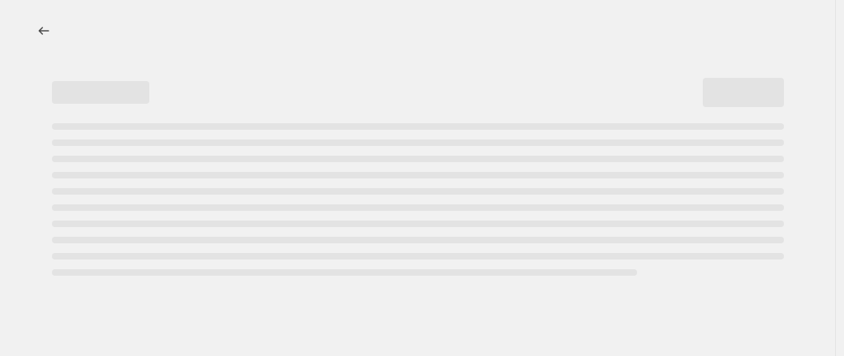
select select "percentage"
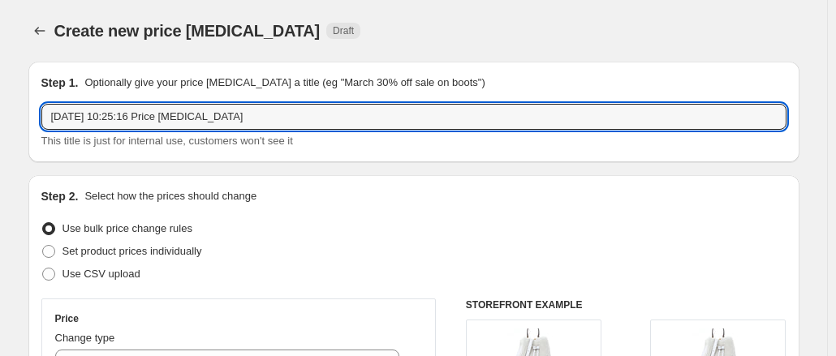
drag, startPoint x: 263, startPoint y: 105, endPoint x: -195, endPoint y: 147, distance: 459.4
click at [0, 147] on html "Home Settings Plans Skip to content Create new price change job. This page is r…" at bounding box center [418, 178] width 836 height 356
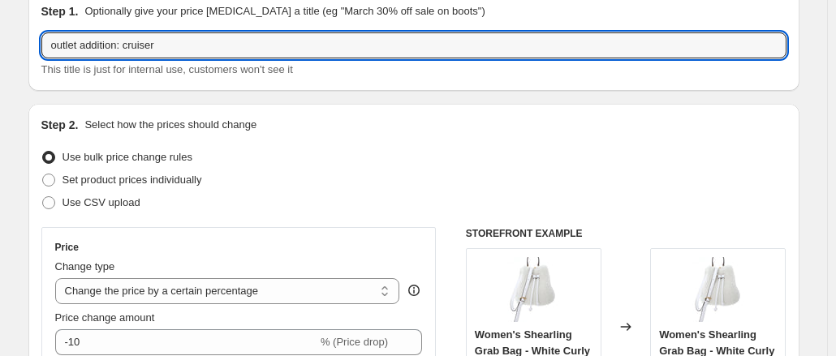
scroll to position [81, 0]
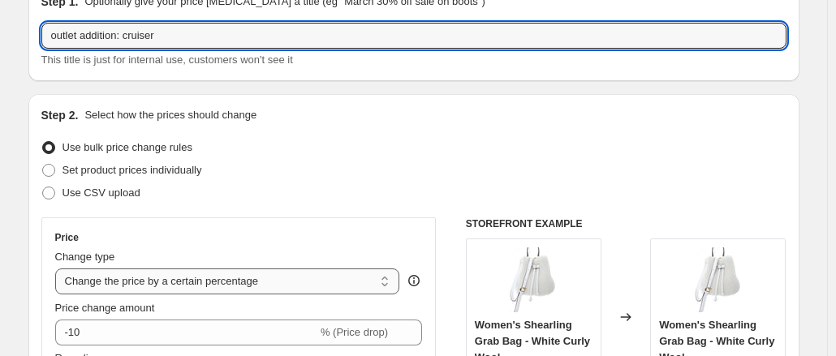
type input "outlet addition: cruiser"
click at [135, 277] on select "Change the price to a certain amount Change the price by a certain amount Chang…" at bounding box center [227, 282] width 345 height 26
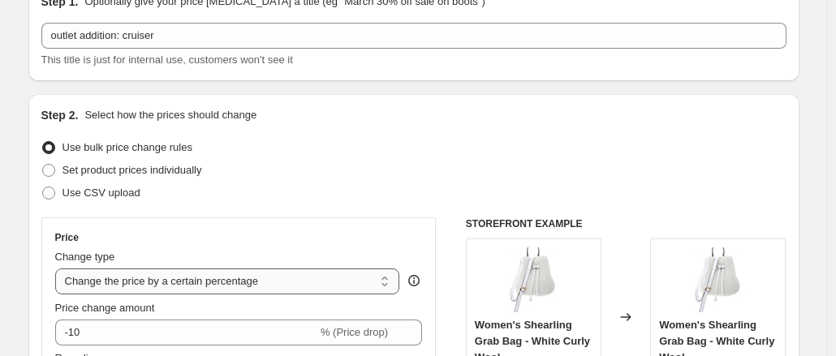
select select "ecap"
click at [58, 269] on select "Change the price to a certain amount Change the price by a certain amount Chang…" at bounding box center [227, 282] width 345 height 26
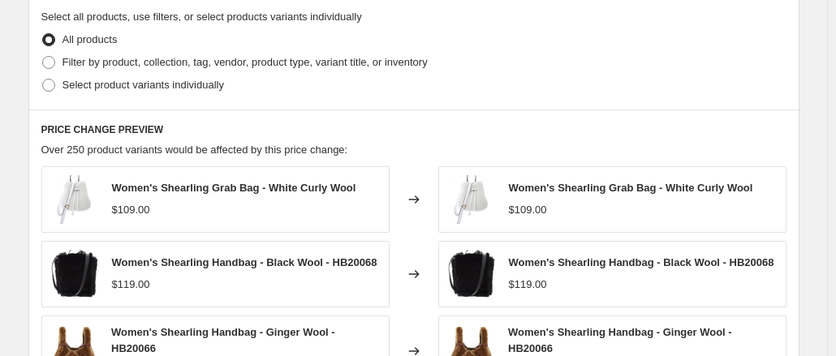
scroll to position [649, 0]
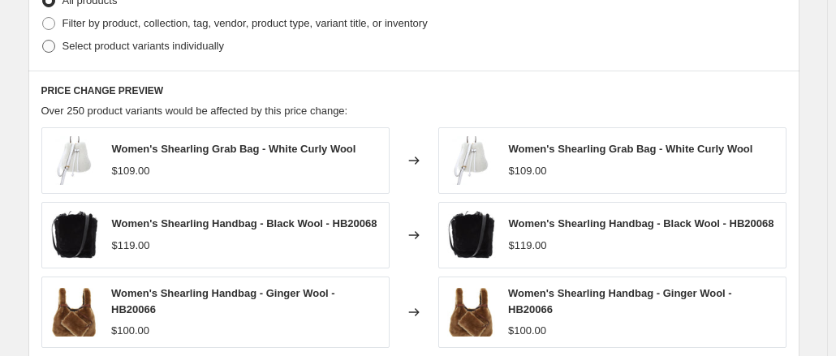
click at [159, 57] on label "Select product variants individually" at bounding box center [132, 46] width 183 height 23
click at [43, 41] on input "Select product variants individually" at bounding box center [42, 40] width 1 height 1
radio input "true"
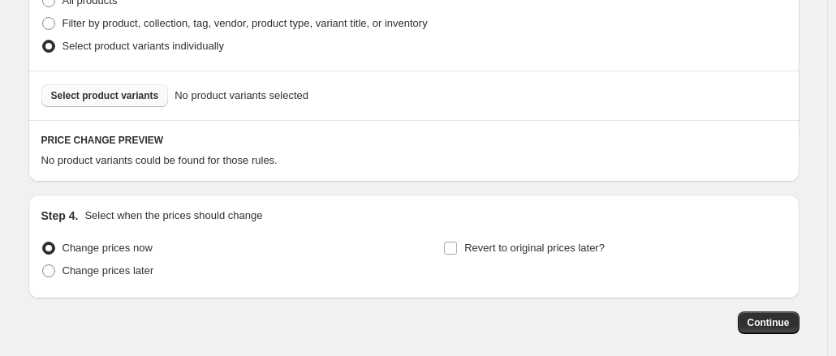
click at [157, 93] on button "Select product variants" at bounding box center [104, 95] width 127 height 23
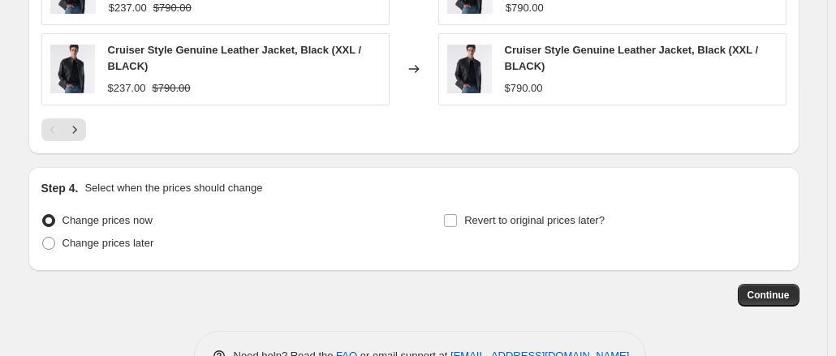
scroll to position [1136, 0]
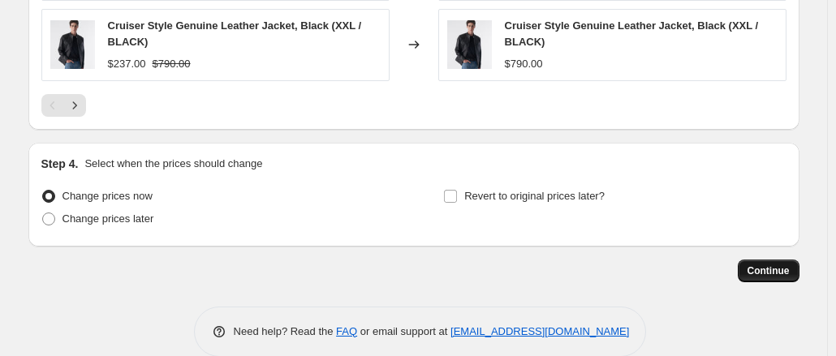
click at [777, 266] on span "Continue" at bounding box center [768, 270] width 42 height 13
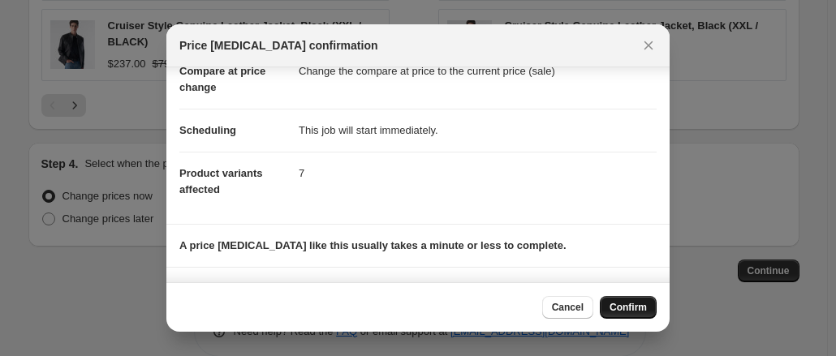
scroll to position [162, 0]
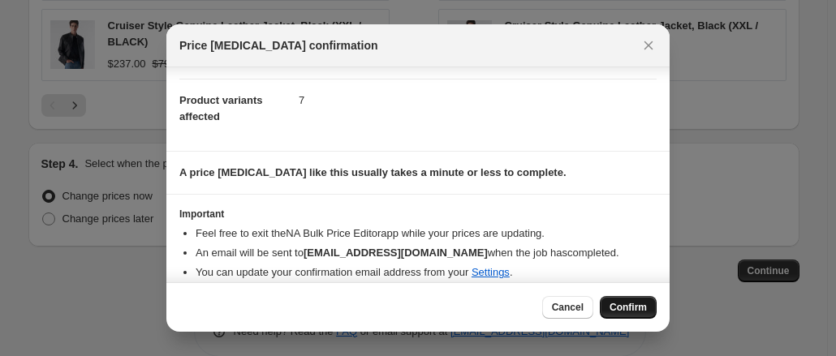
click at [627, 312] on span "Confirm" at bounding box center [627, 307] width 37 height 13
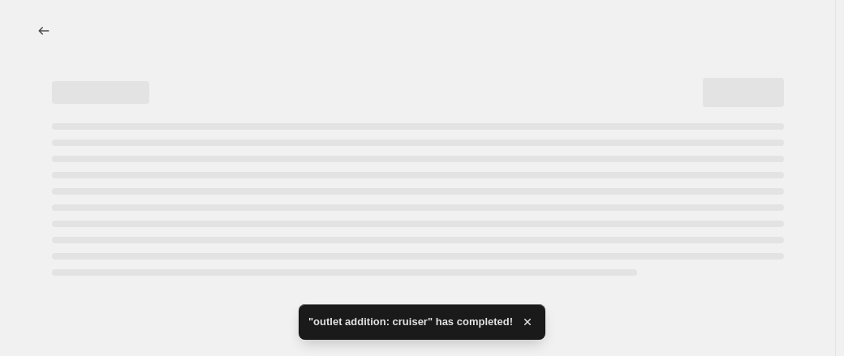
select select "ecap"
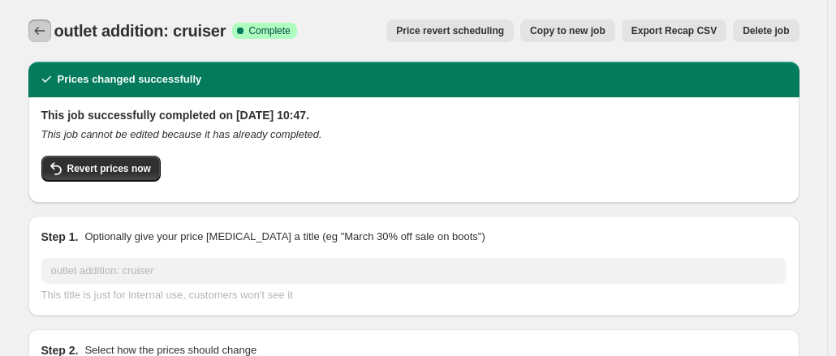
click at [41, 30] on icon "Price change jobs" at bounding box center [40, 31] width 16 height 16
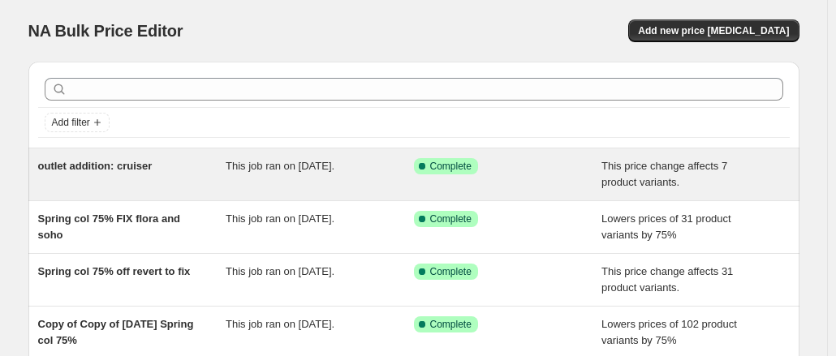
click at [136, 171] on span "outlet addition: cruiser" at bounding box center [95, 166] width 114 height 12
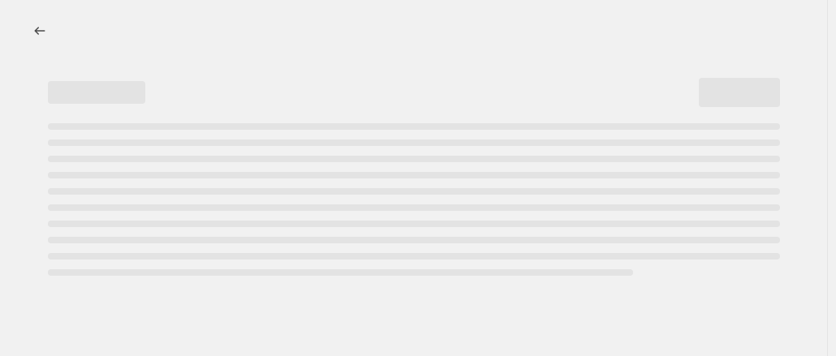
select select "ecap"
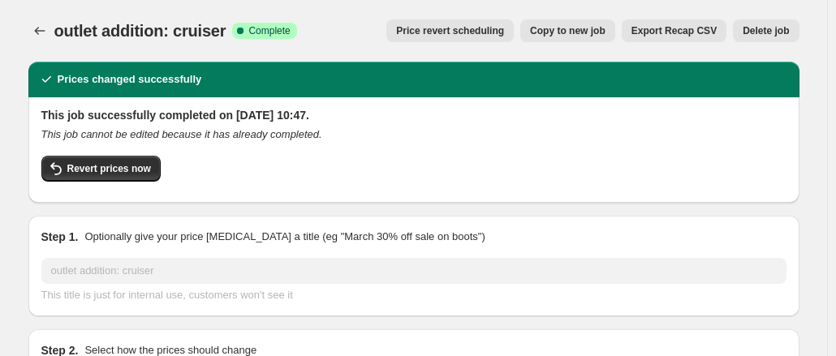
click at [591, 30] on span "Copy to new job" at bounding box center [567, 30] width 75 height 13
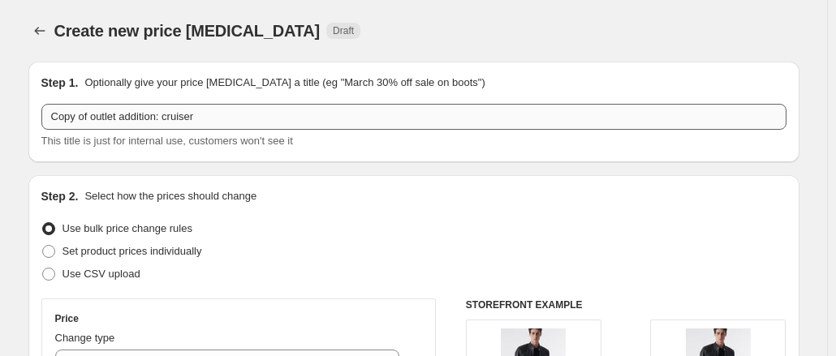
scroll to position [243, 0]
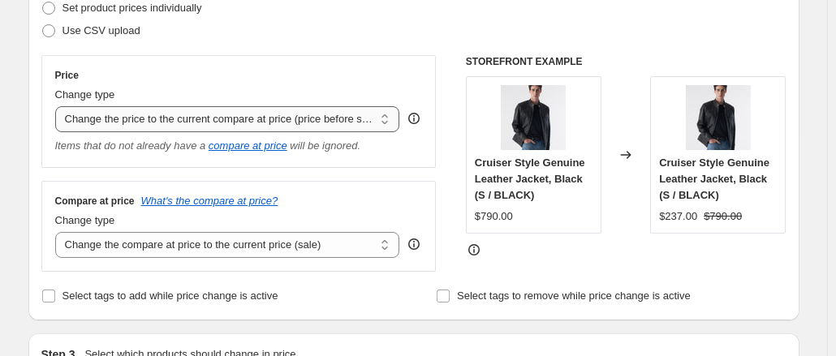
click at [230, 123] on select "Change the price to a certain amount Change the price by a certain amount Chang…" at bounding box center [227, 119] width 345 height 26
select select "percentage"
click at [58, 106] on select "Change the price to a certain amount Change the price by a certain amount Chang…" at bounding box center [227, 119] width 345 height 26
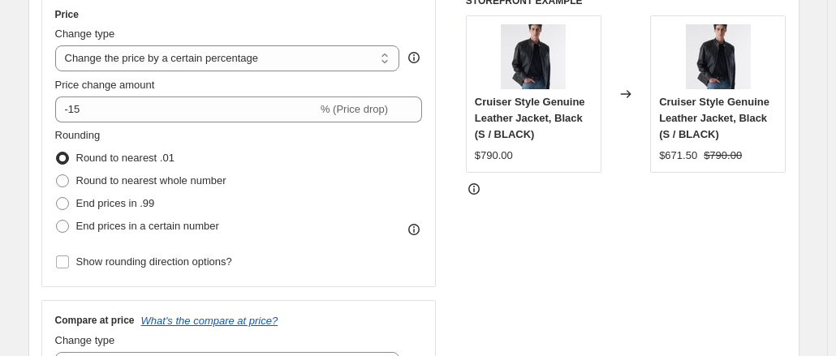
scroll to position [325, 0]
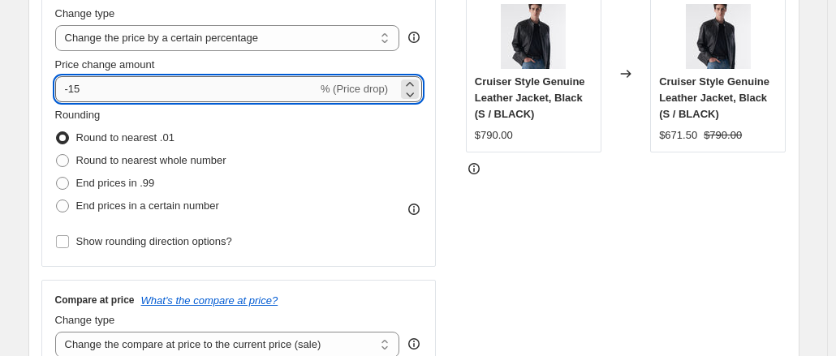
click at [187, 100] on input "-15" at bounding box center [186, 89] width 262 height 26
type input "-1"
type input "-80"
click at [381, 204] on div "Rounding Round to nearest .01 Round to nearest whole number End prices in .99 E…" at bounding box center [239, 162] width 368 height 110
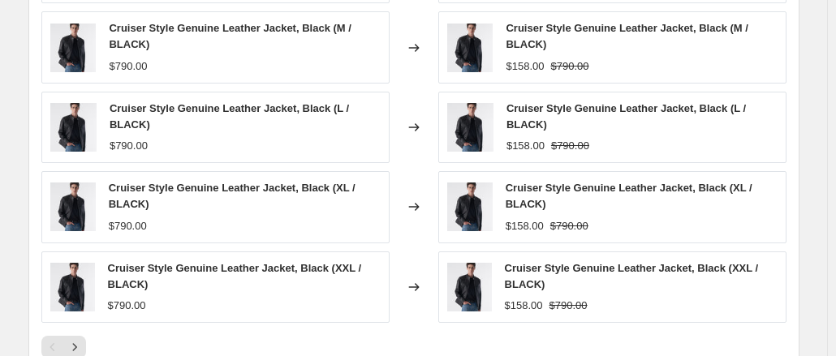
scroll to position [1298, 0]
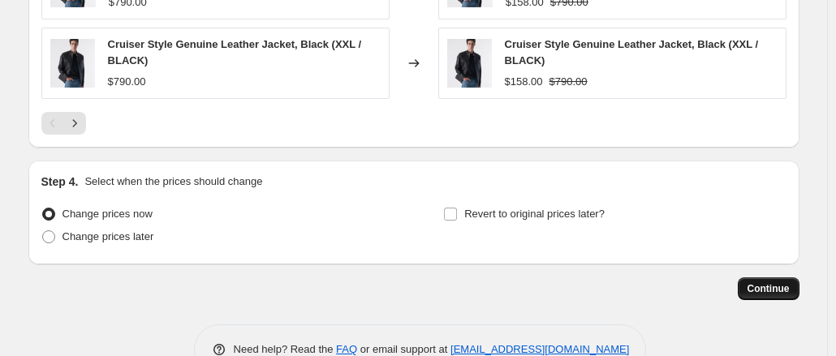
click at [772, 289] on span "Continue" at bounding box center [768, 288] width 42 height 13
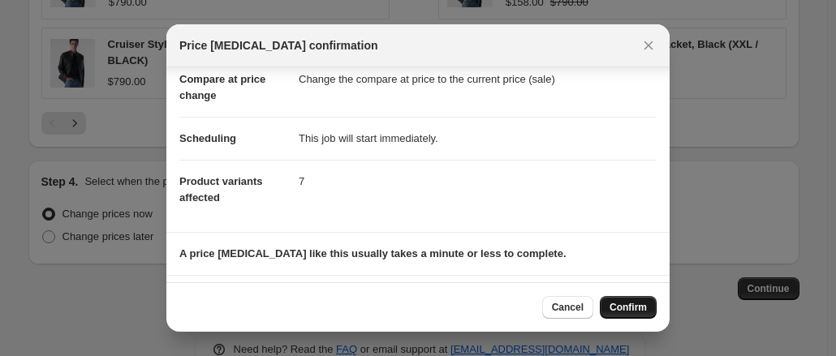
scroll to position [175, 0]
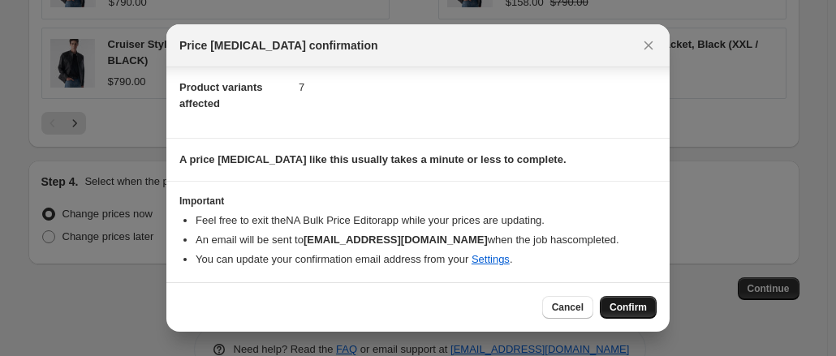
click at [618, 306] on span "Confirm" at bounding box center [627, 307] width 37 height 13
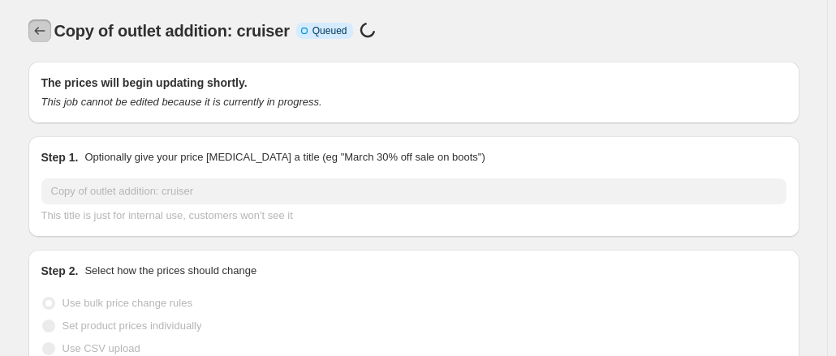
click at [48, 33] on icon "Price change jobs" at bounding box center [40, 31] width 16 height 16
